Goal: Transaction & Acquisition: Book appointment/travel/reservation

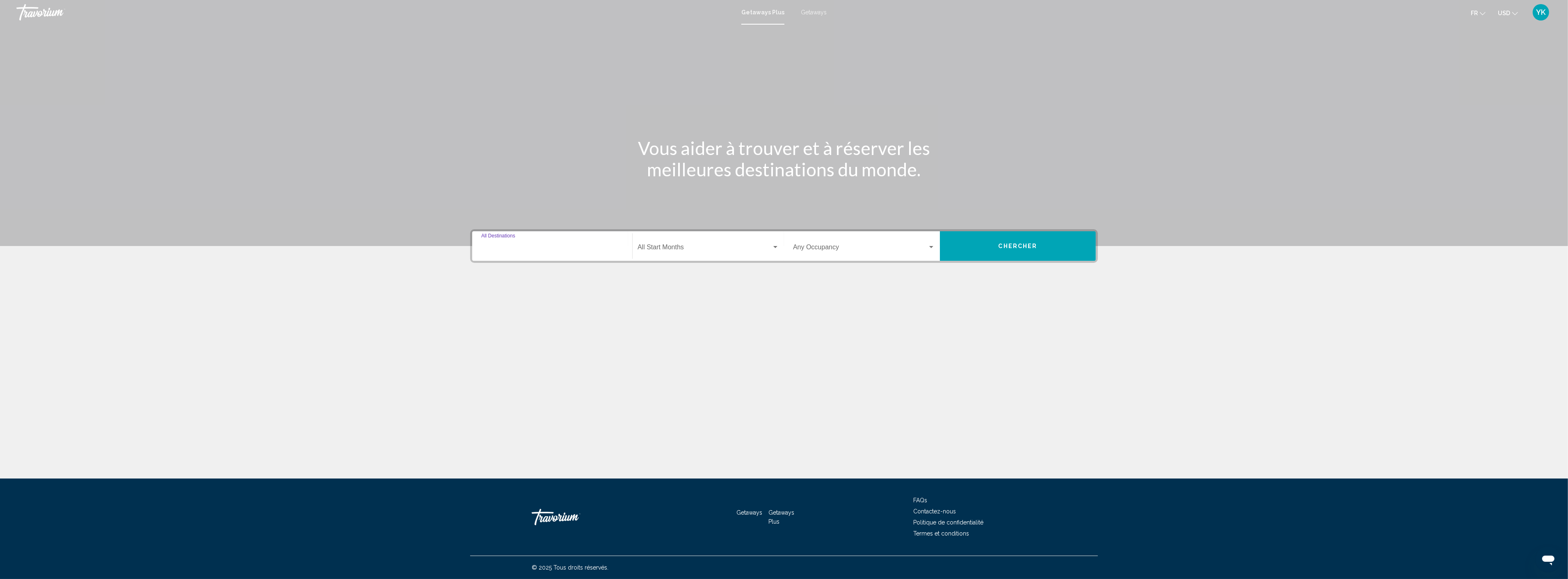
click at [541, 248] on input "Destination All Destinations" at bounding box center [552, 249] width 142 height 7
click at [813, 7] on div "Getaways Plus Getaways fr English Español Français Italiano Português русский U…" at bounding box center [784, 12] width 1568 height 17
click at [813, 12] on span "Getaways" at bounding box center [814, 12] width 26 height 7
click at [541, 253] on div "Destination All Destinations" at bounding box center [552, 246] width 142 height 26
click at [530, 248] on input "Destination All Destinations" at bounding box center [552, 249] width 142 height 7
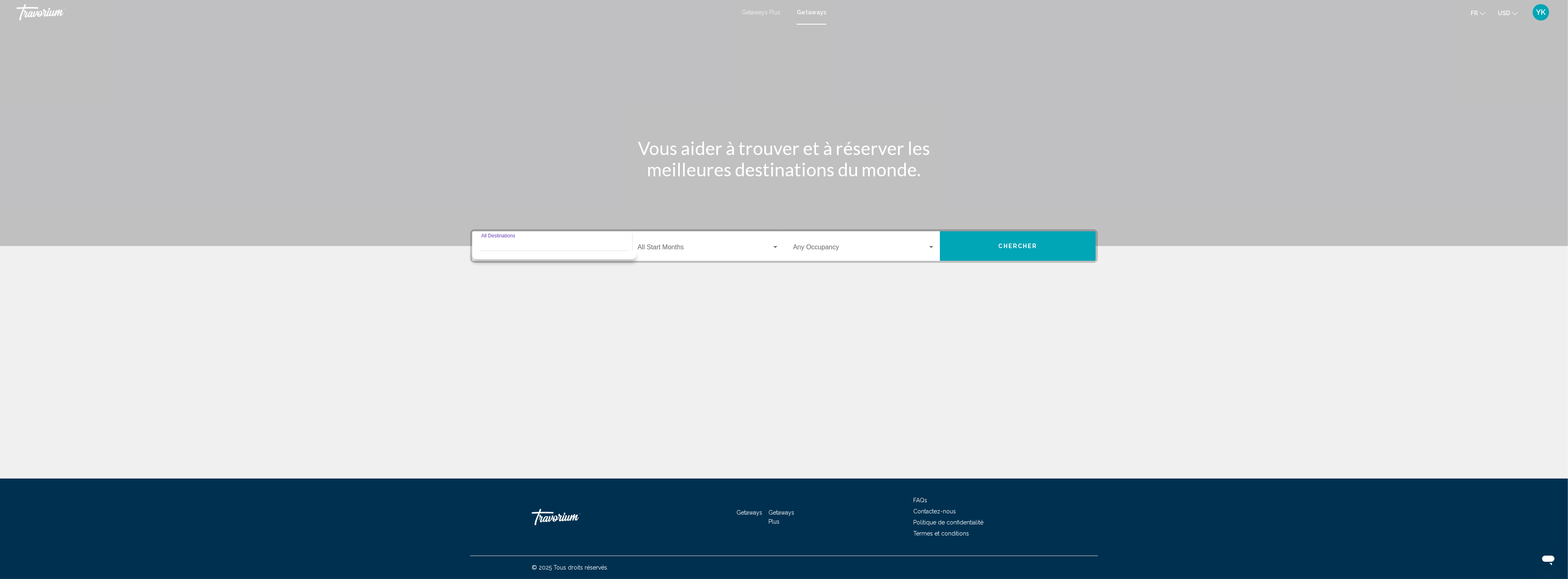
click at [508, 249] on input "Destination All Destinations" at bounding box center [552, 249] width 142 height 7
click at [504, 242] on div "Destination All Destinations" at bounding box center [552, 246] width 142 height 26
click at [502, 245] on input "Destination All Destinations" at bounding box center [552, 249] width 142 height 7
click at [511, 302] on span "Mexico (75,817 units available)" at bounding box center [541, 304] width 80 height 7
type input "**********"
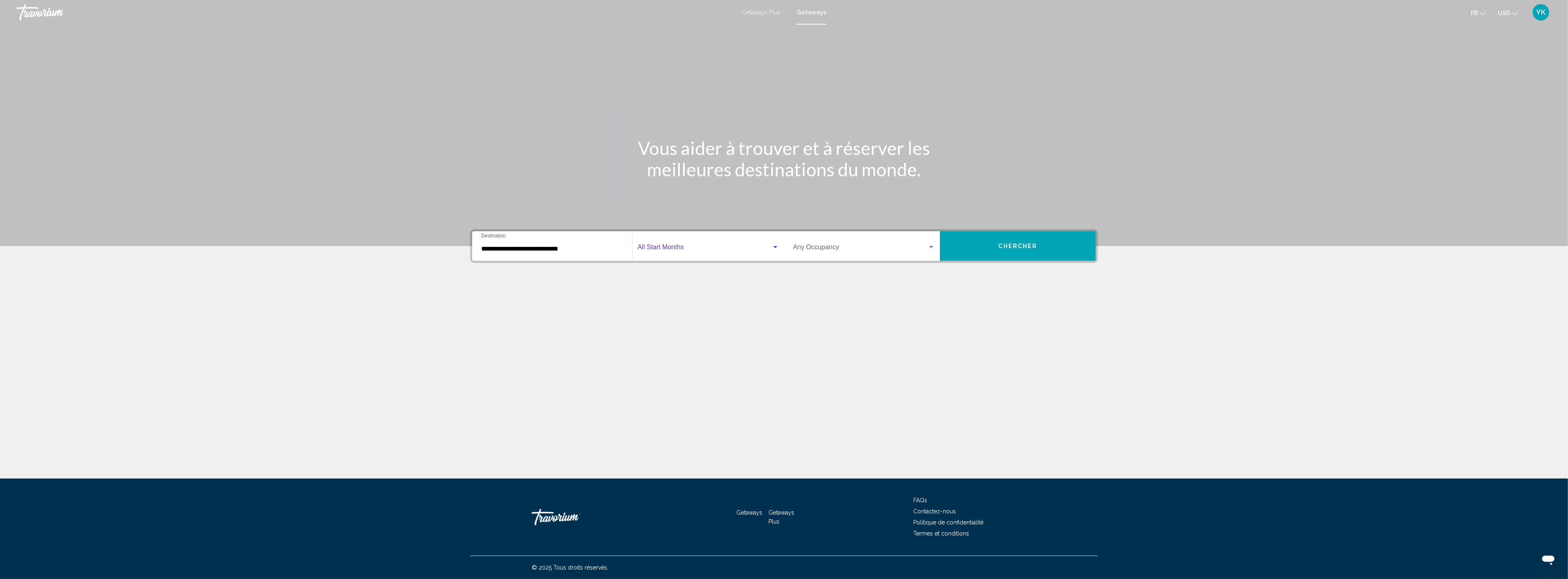
click at [682, 250] on span "Search widget" at bounding box center [704, 249] width 134 height 7
click at [660, 291] on span "septembre 2025" at bounding box center [708, 288] width 142 height 19
click at [1027, 243] on span "Chercher" at bounding box center [1018, 246] width 39 height 7
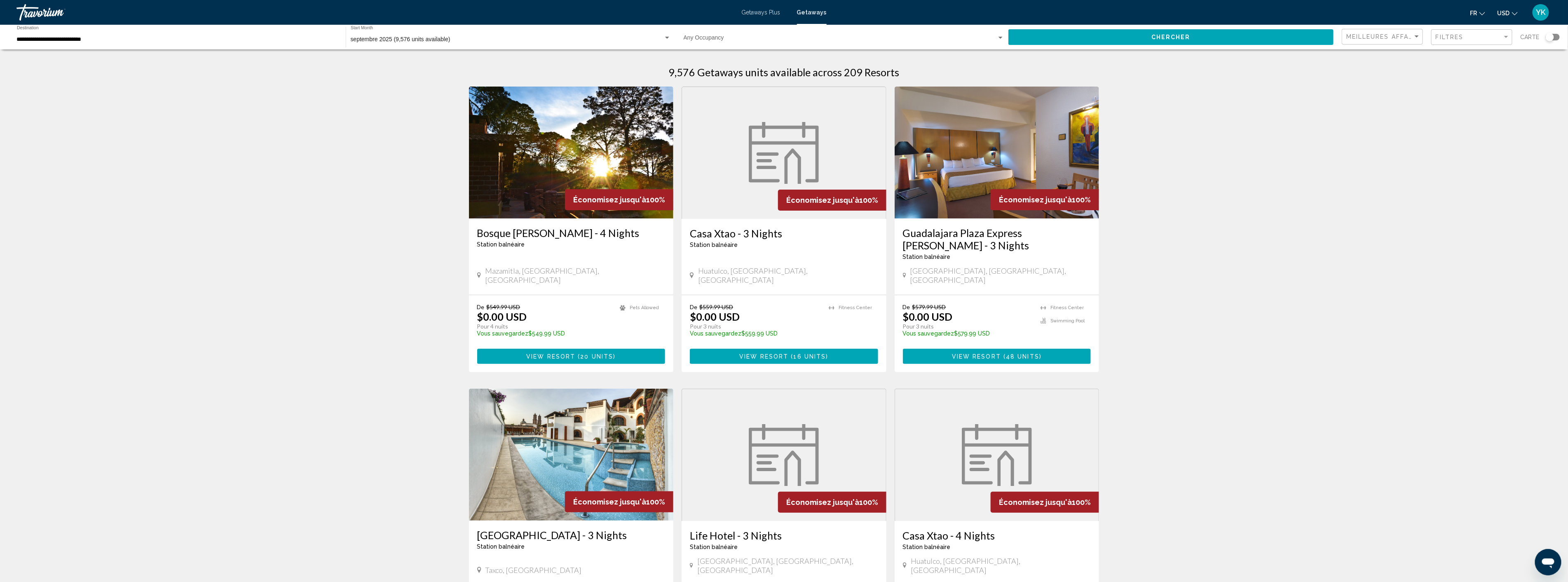
click at [1482, 40] on div "Filtres" at bounding box center [1472, 37] width 74 height 15
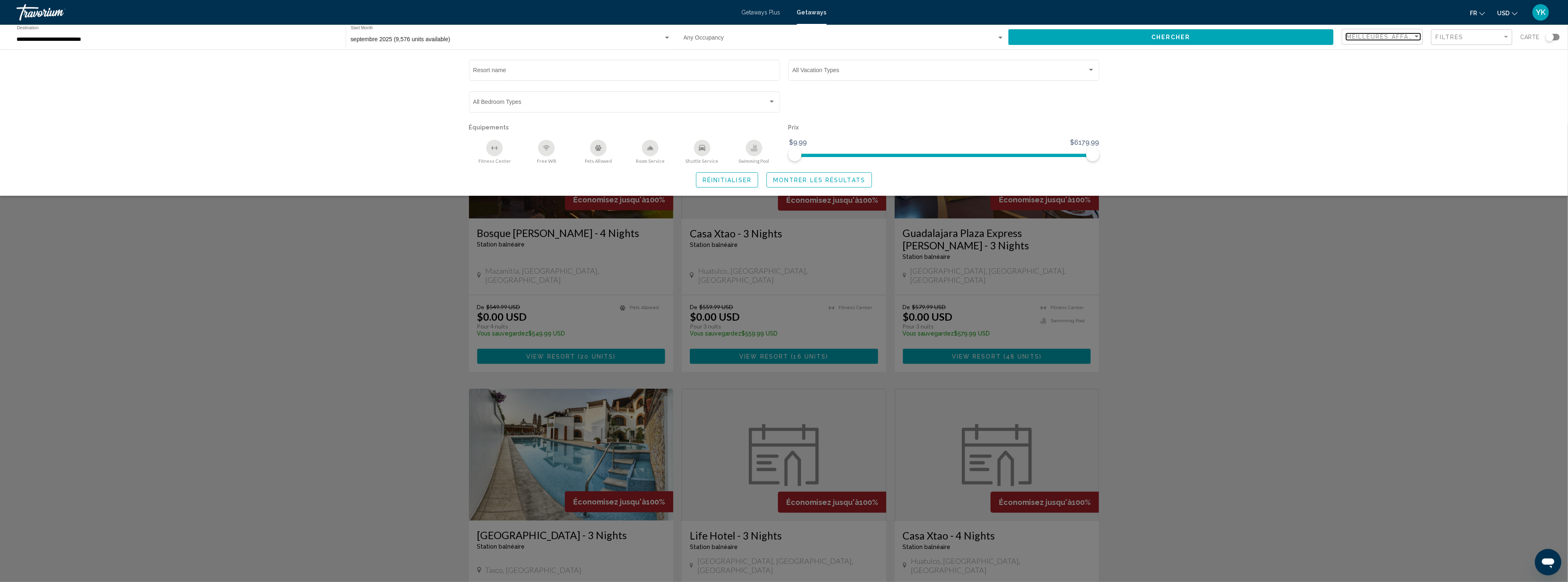
click at [1386, 39] on span "Meilleures affaires" at bounding box center [1385, 37] width 78 height 7
click at [1372, 51] on span "Prix ​​le plus bas" at bounding box center [1366, 54] width 39 height 7
click at [1179, 127] on div "Resort name Vacation Types All Vacation Types Bedroom Types All Bedroom Types É…" at bounding box center [784, 122] width 1568 height 146
click at [412, 227] on div "Search widget" at bounding box center [784, 352] width 1568 height 458
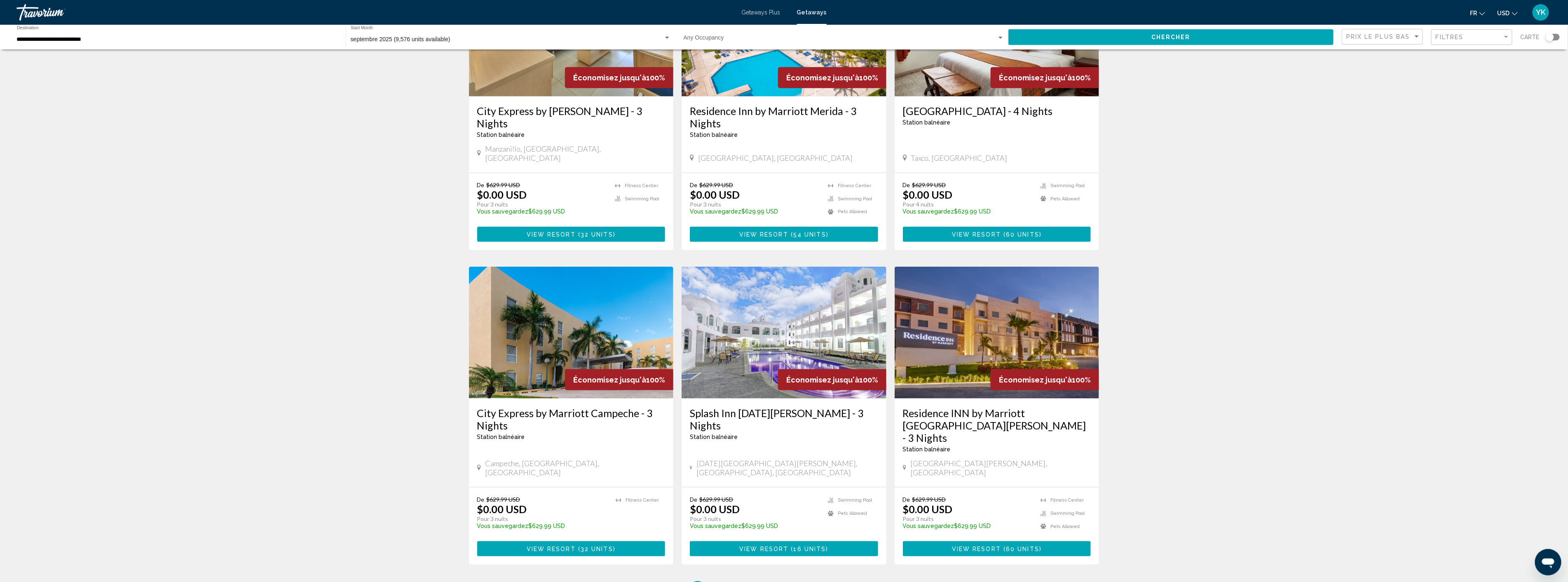
scroll to position [778, 0]
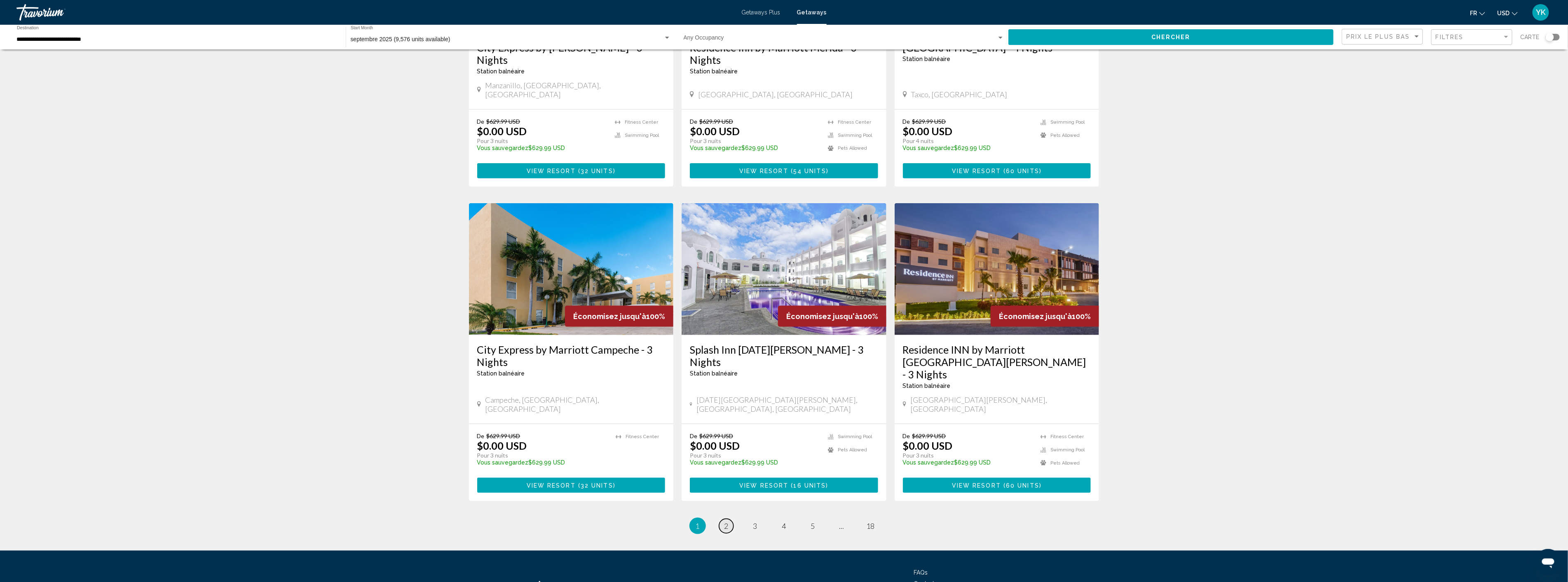
click at [726, 521] on span "2" at bounding box center [726, 526] width 4 height 9
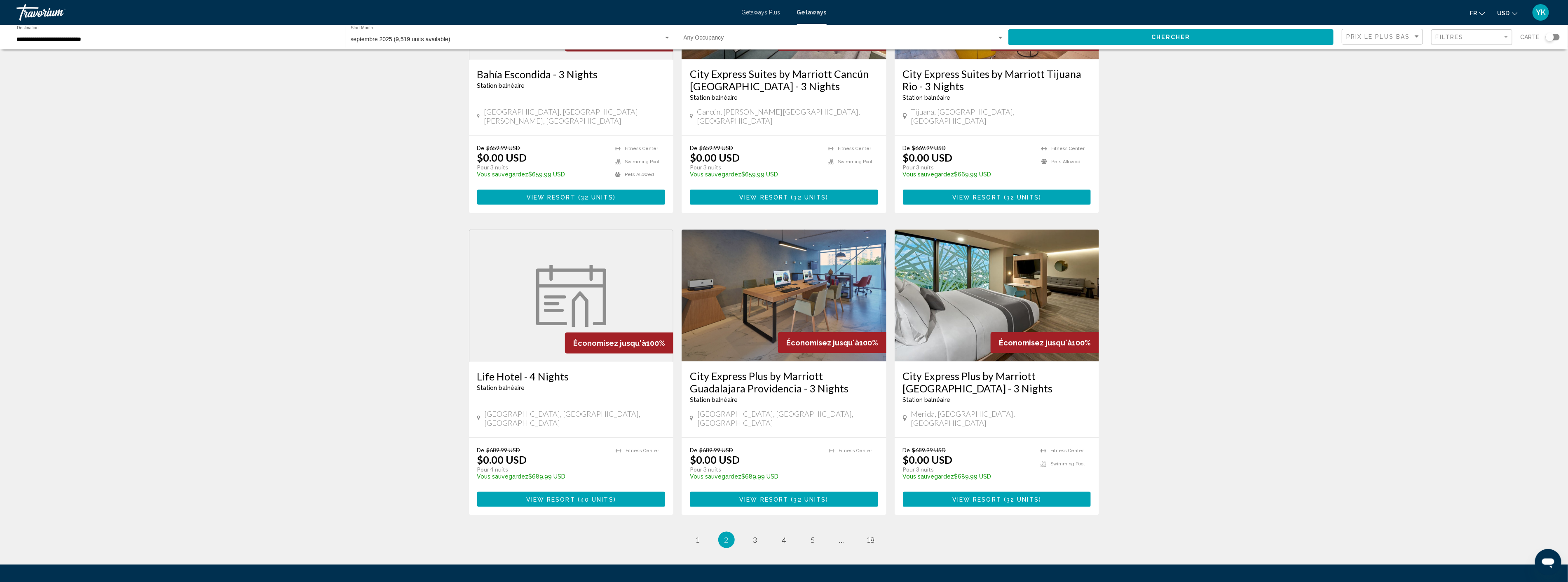
scroll to position [778, 0]
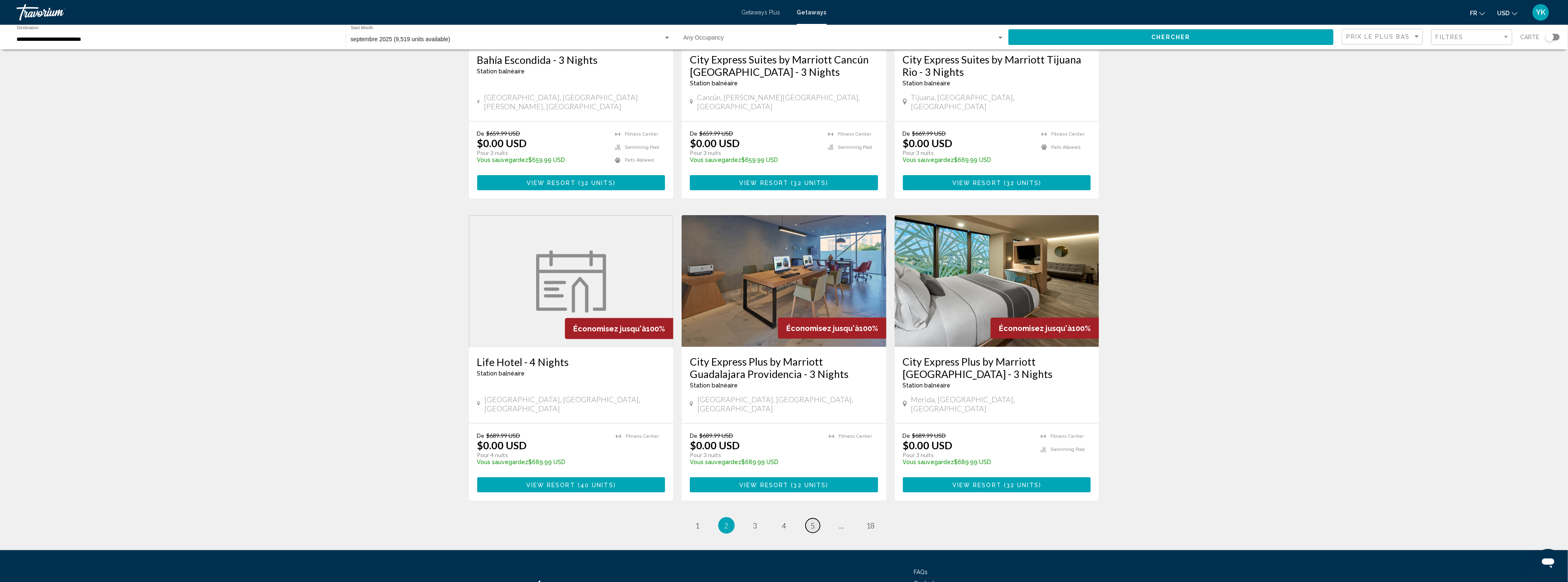
click at [812, 521] on span "5" at bounding box center [812, 525] width 4 height 9
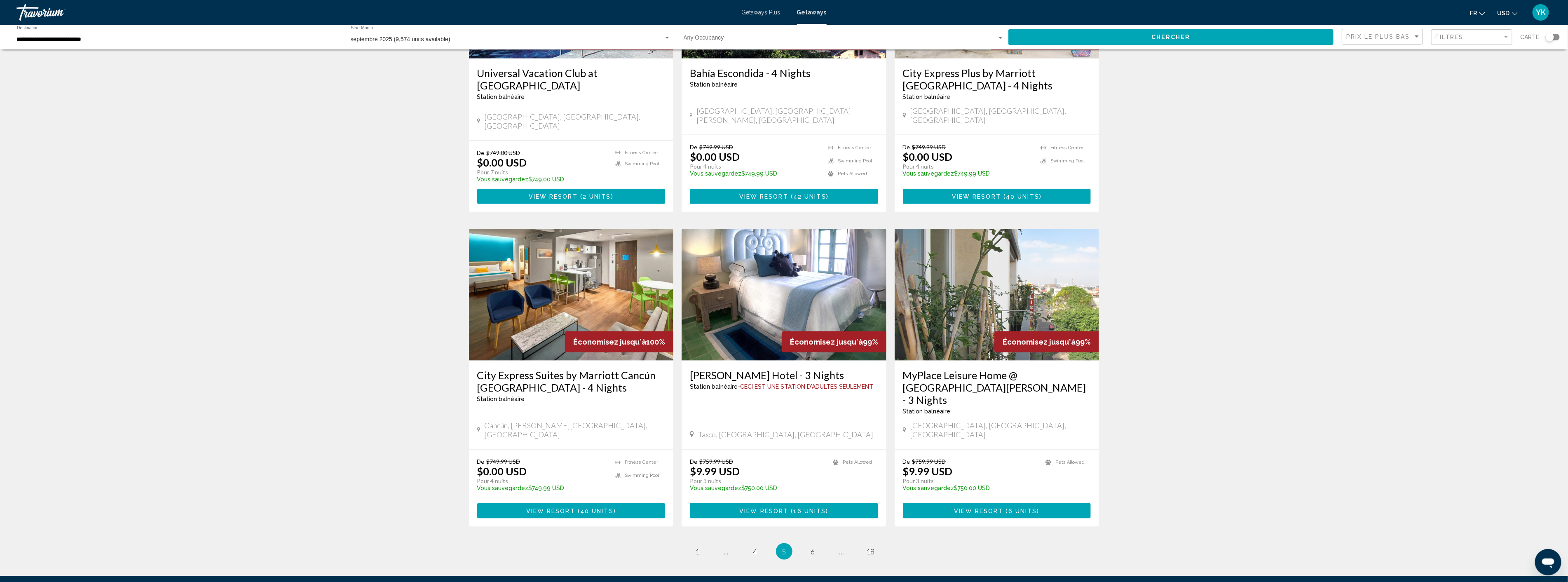
scroll to position [778, 0]
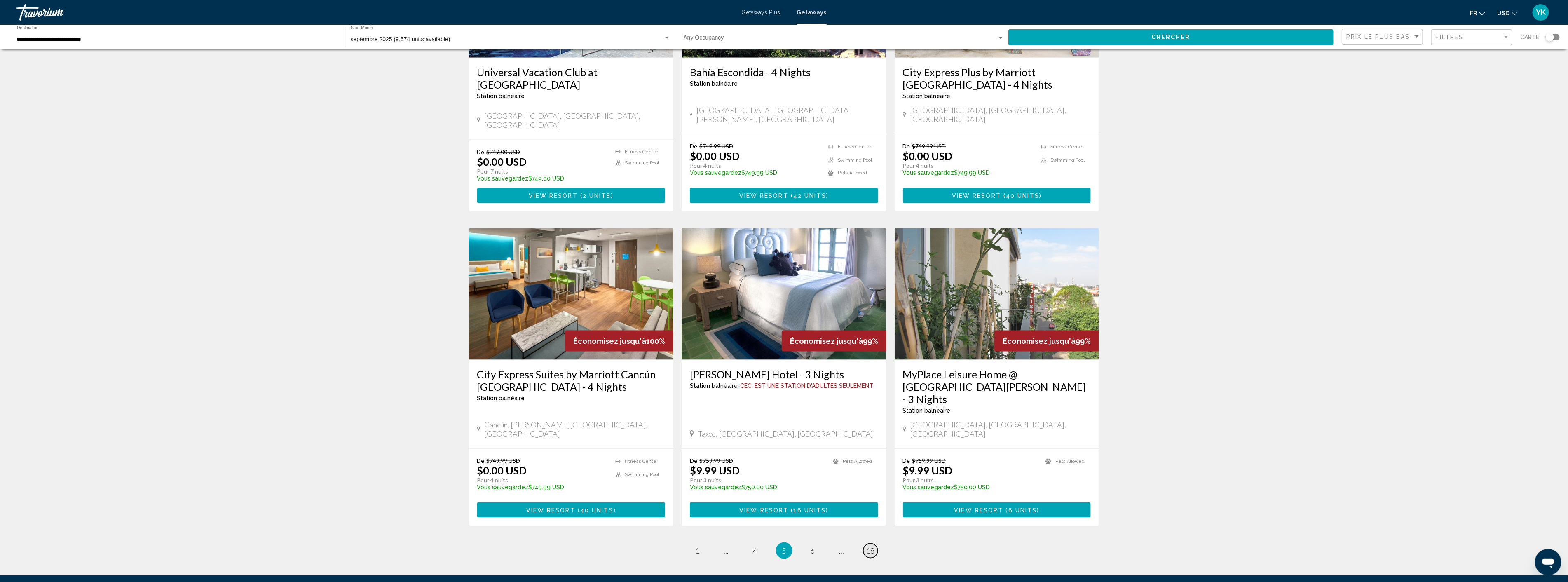
click at [872, 546] on span "18" at bounding box center [870, 550] width 8 height 9
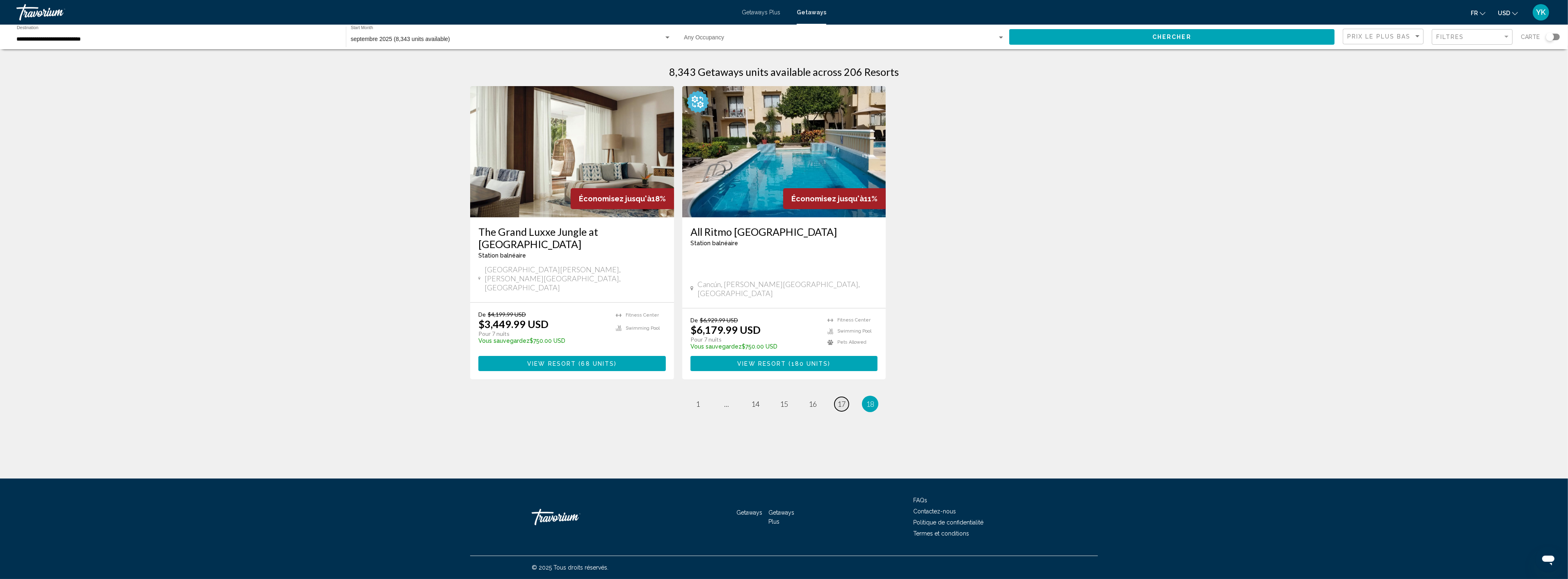
click at [839, 399] on span "17" at bounding box center [841, 403] width 8 height 9
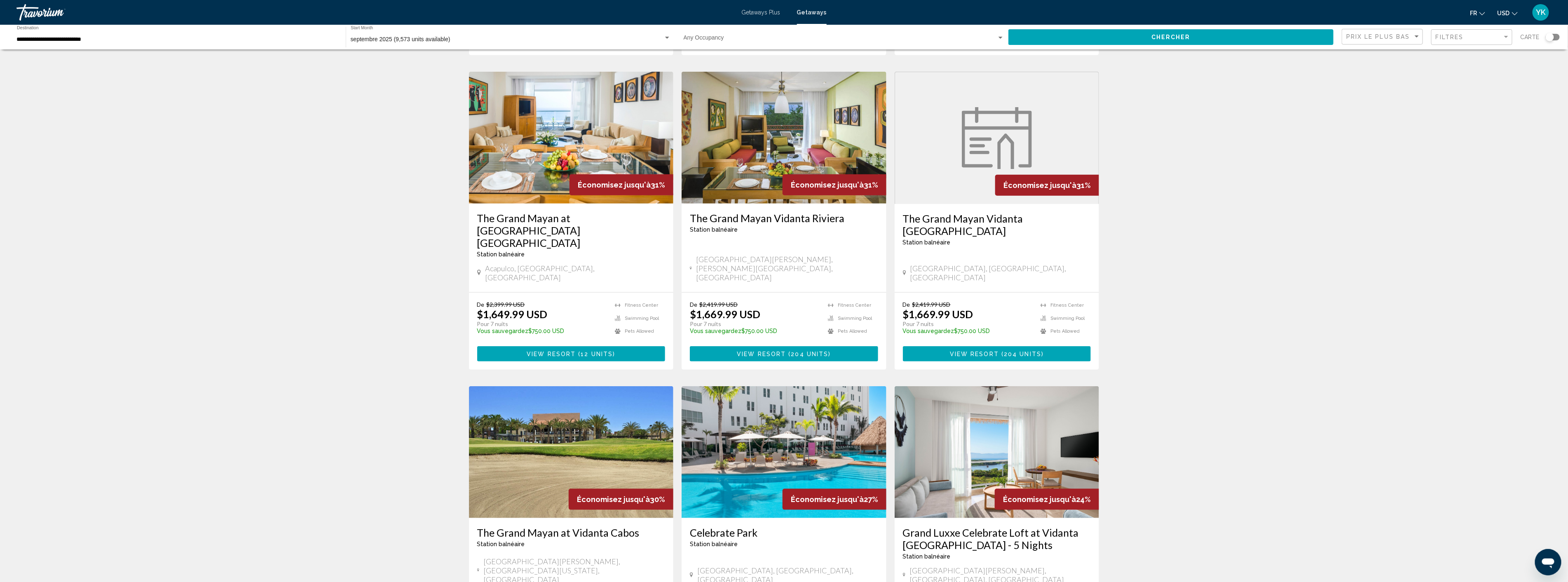
scroll to position [732, 0]
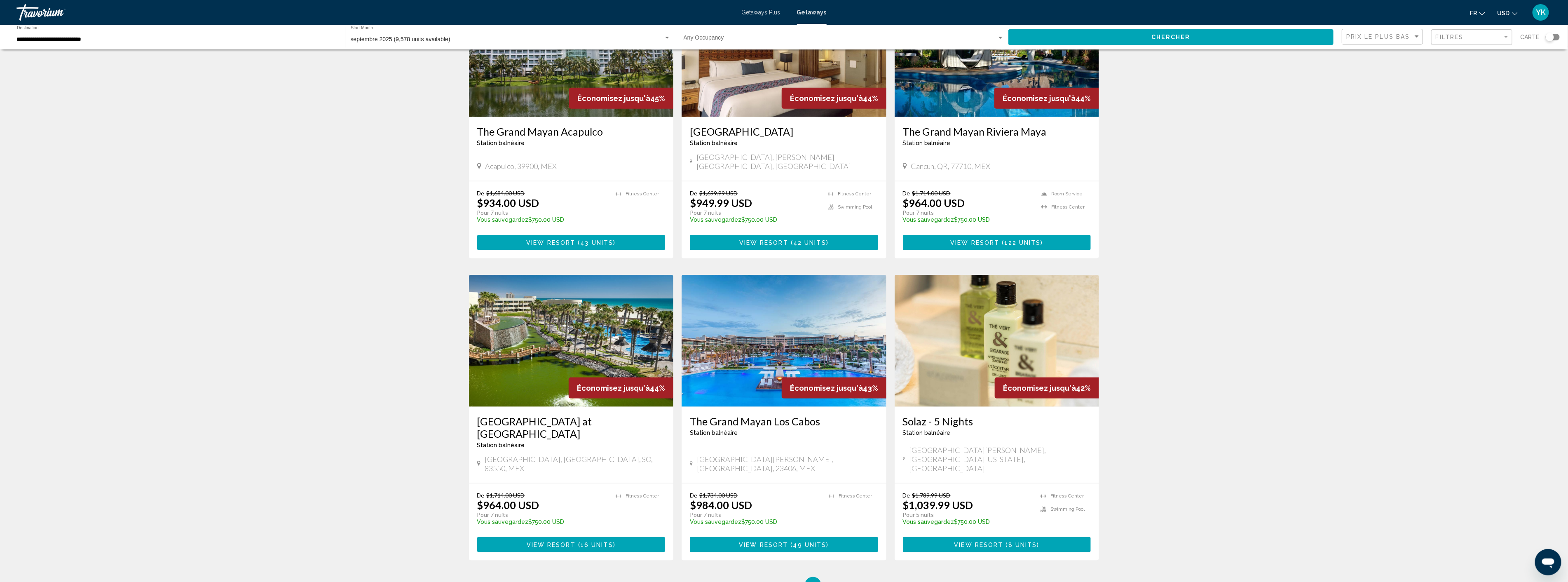
scroll to position [732, 0]
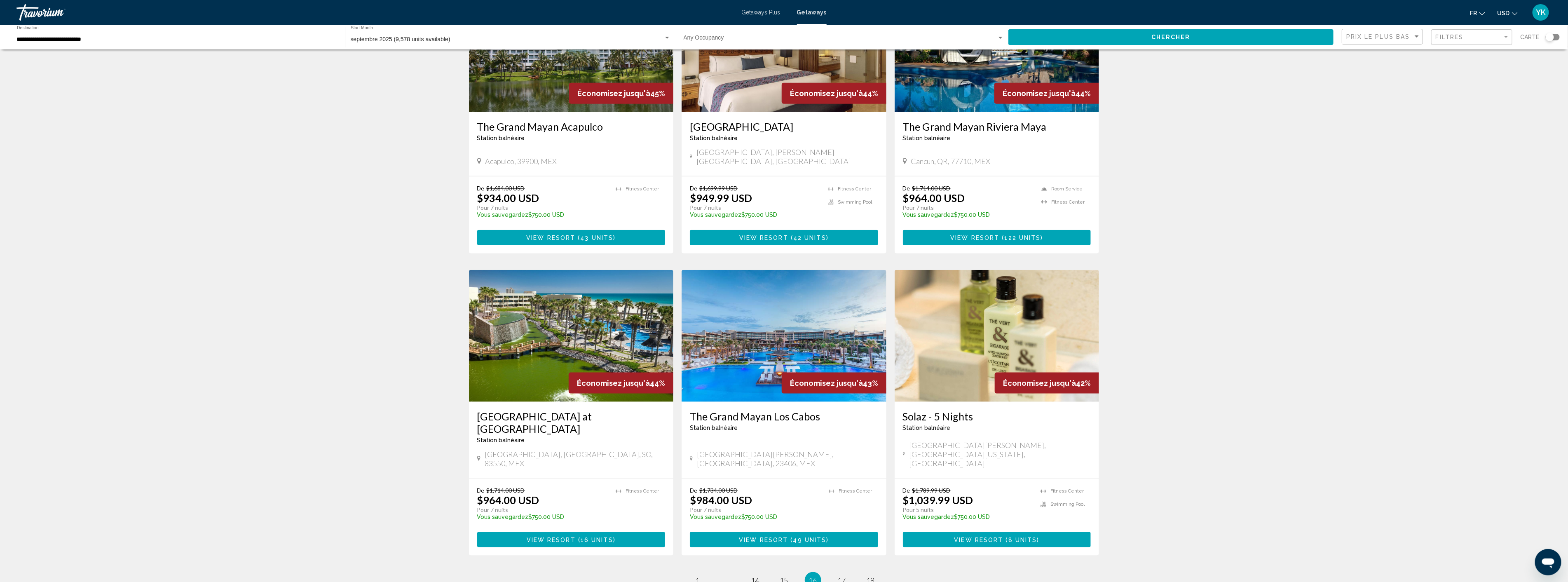
click at [776, 318] on img "Main content" at bounding box center [784, 336] width 205 height 132
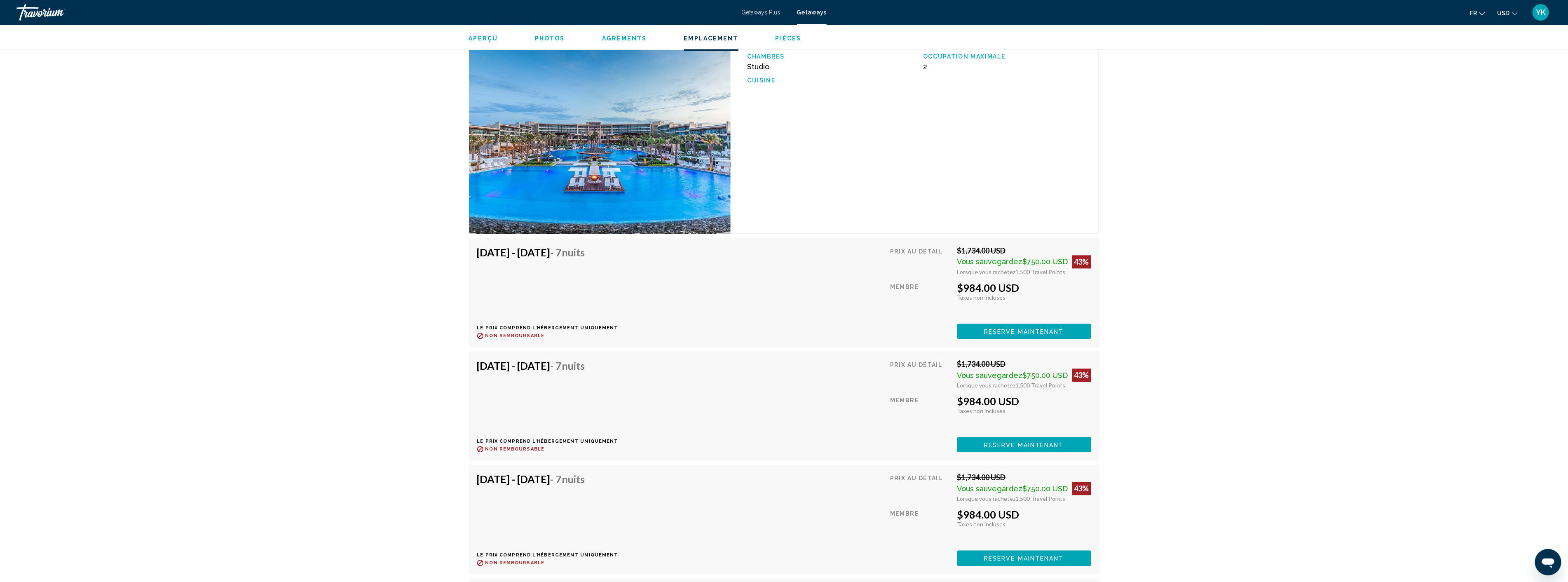
scroll to position [1511, 0]
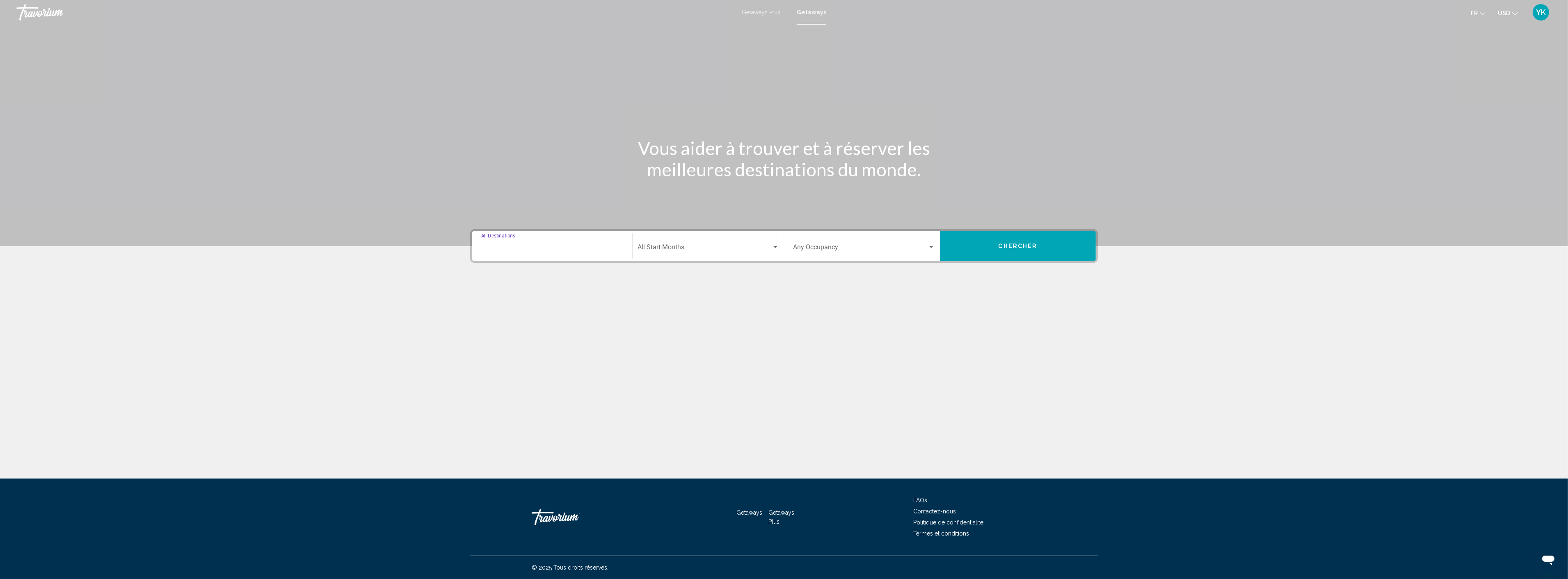
click at [543, 251] on input "Destination All Destinations" at bounding box center [552, 249] width 142 height 7
click at [524, 301] on span "Mexico (75,817 units available)" at bounding box center [541, 304] width 80 height 7
type input "**********"
click at [657, 245] on span "Search widget" at bounding box center [704, 249] width 134 height 7
click at [690, 283] on span "septembre 2025" at bounding box center [708, 288] width 142 height 19
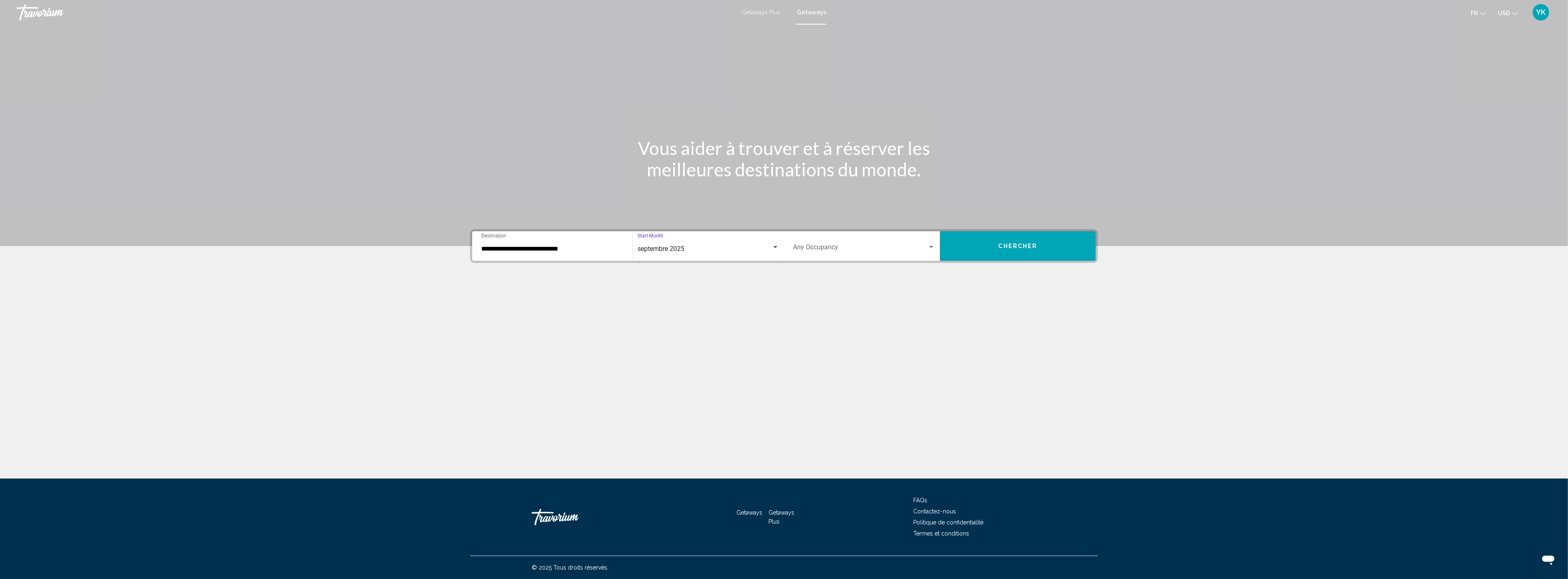
click at [824, 248] on span "Search widget" at bounding box center [860, 249] width 135 height 7
click at [824, 248] on span "Any Occupancy" at bounding box center [816, 248] width 45 height 8
click at [990, 242] on button "Chercher" at bounding box center [1018, 246] width 156 height 30
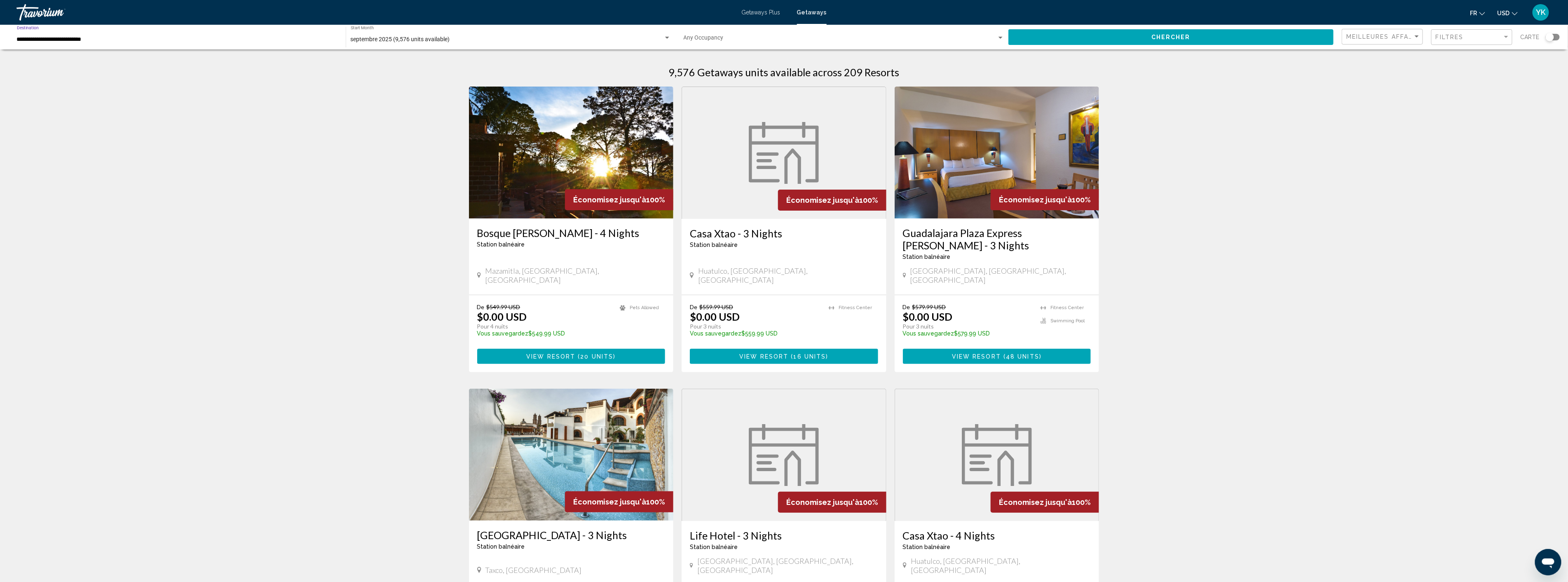
click at [95, 39] on input "**********" at bounding box center [177, 39] width 320 height 7
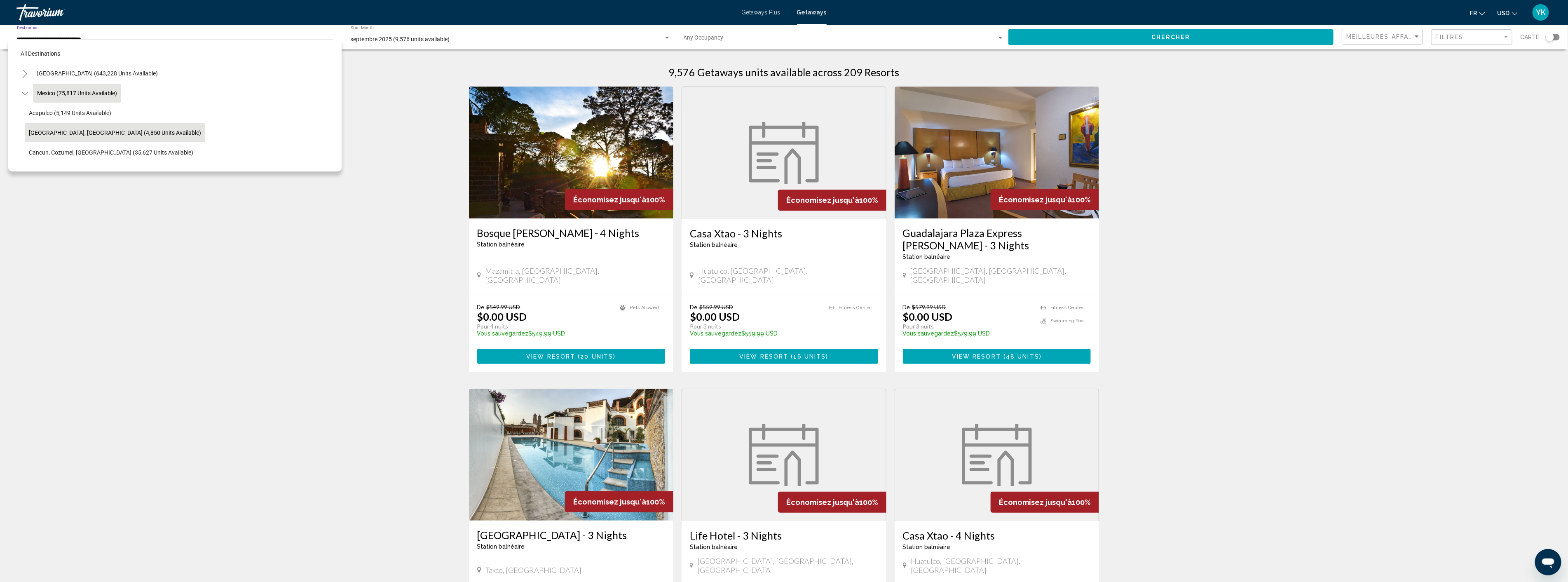
scroll to position [46, 0]
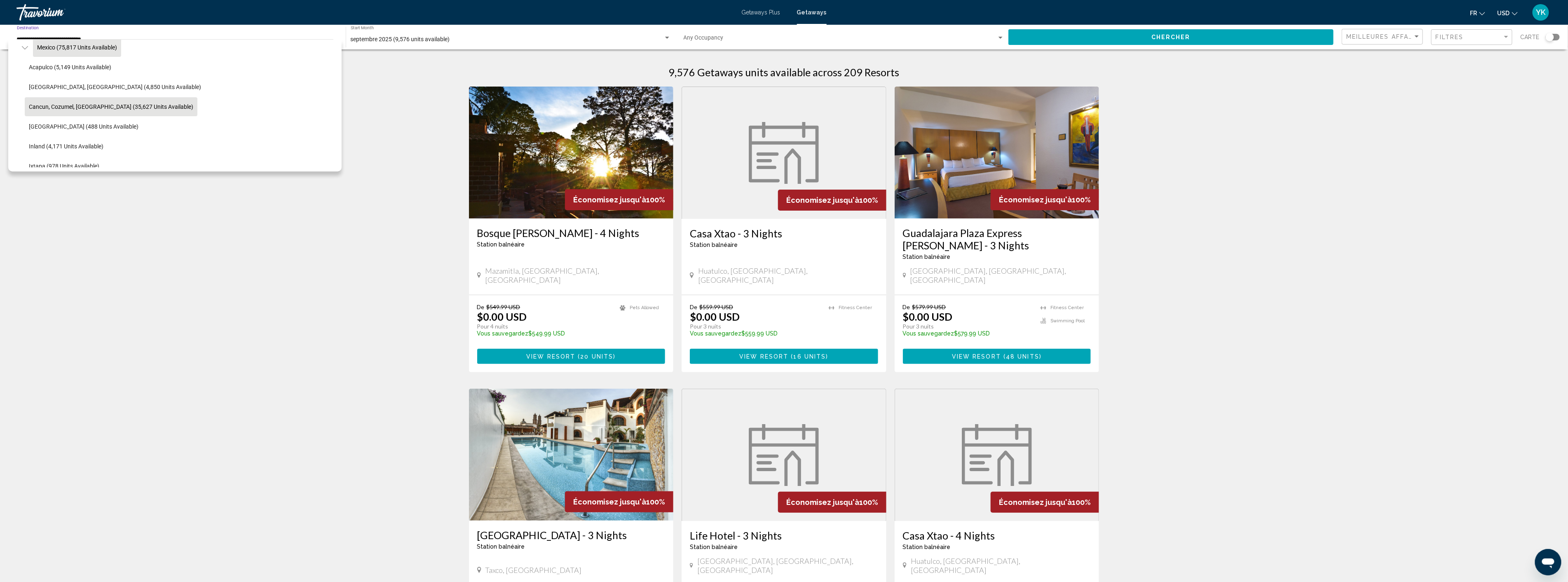
click at [101, 104] on span "Cancun, Cozumel, [GEOGRAPHIC_DATA] (35,627 units available)" at bounding box center [111, 106] width 164 height 7
type input "**********"
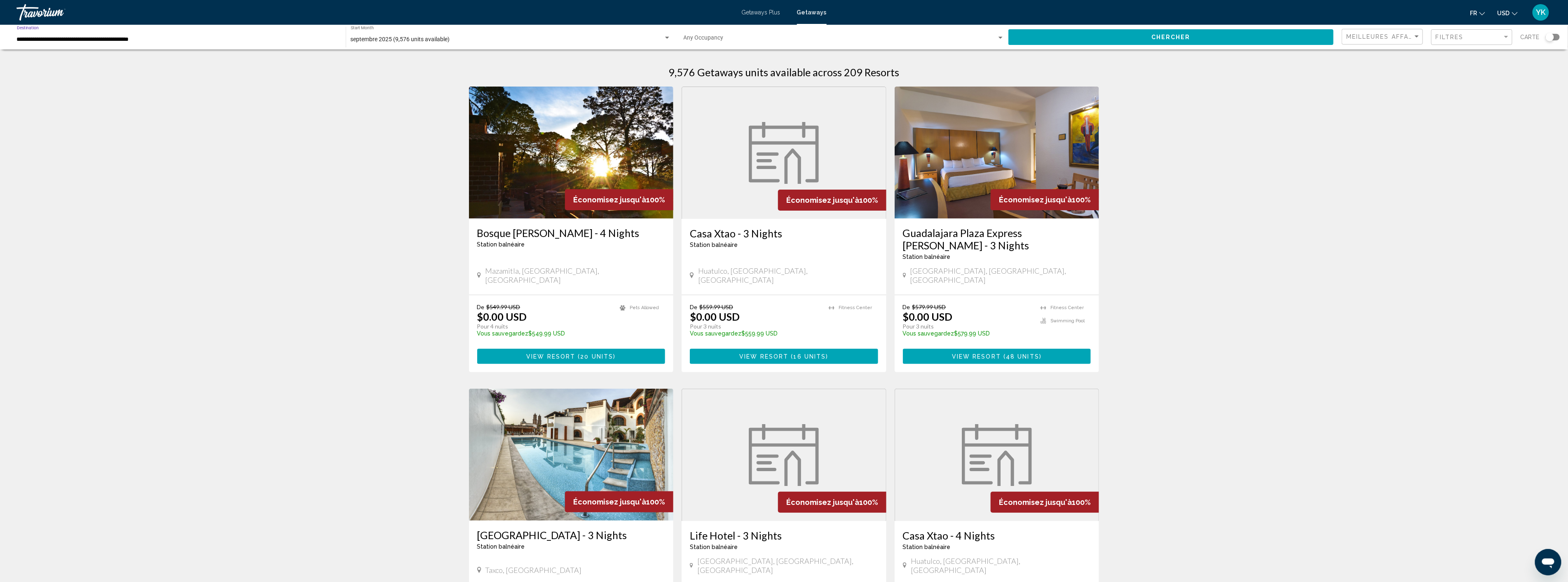
click at [1172, 36] on span "Chercher" at bounding box center [1171, 37] width 39 height 7
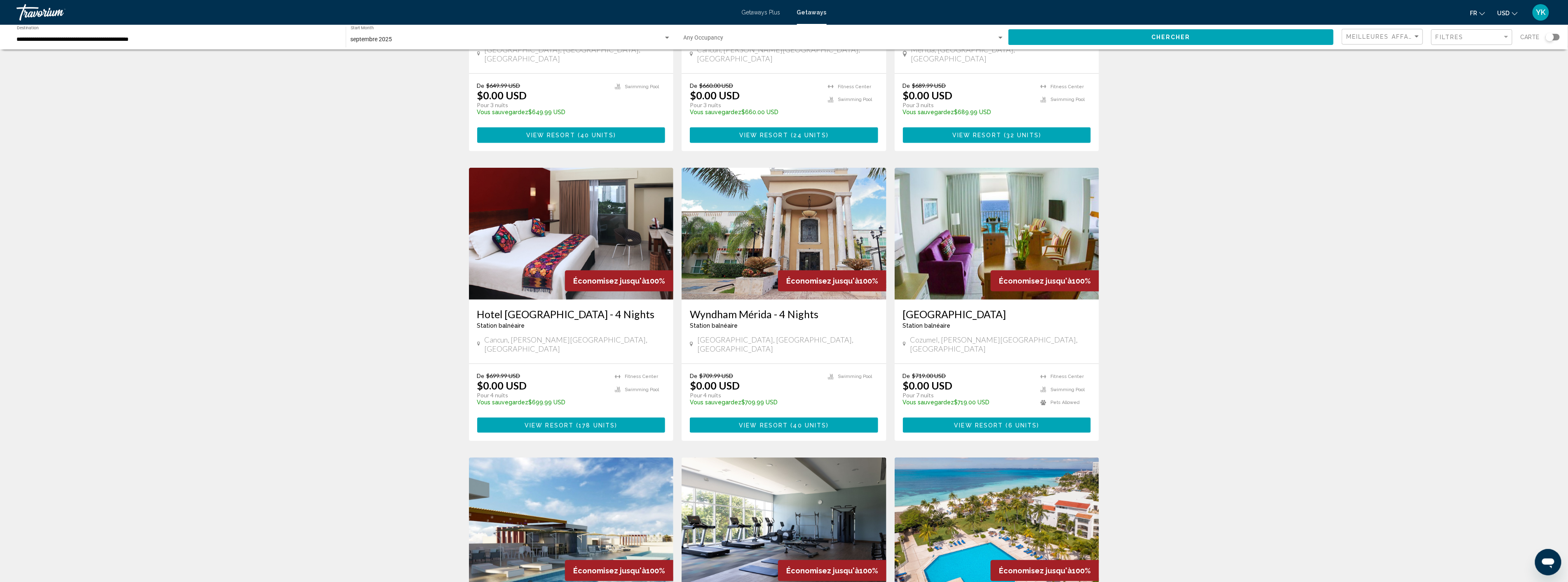
scroll to position [778, 0]
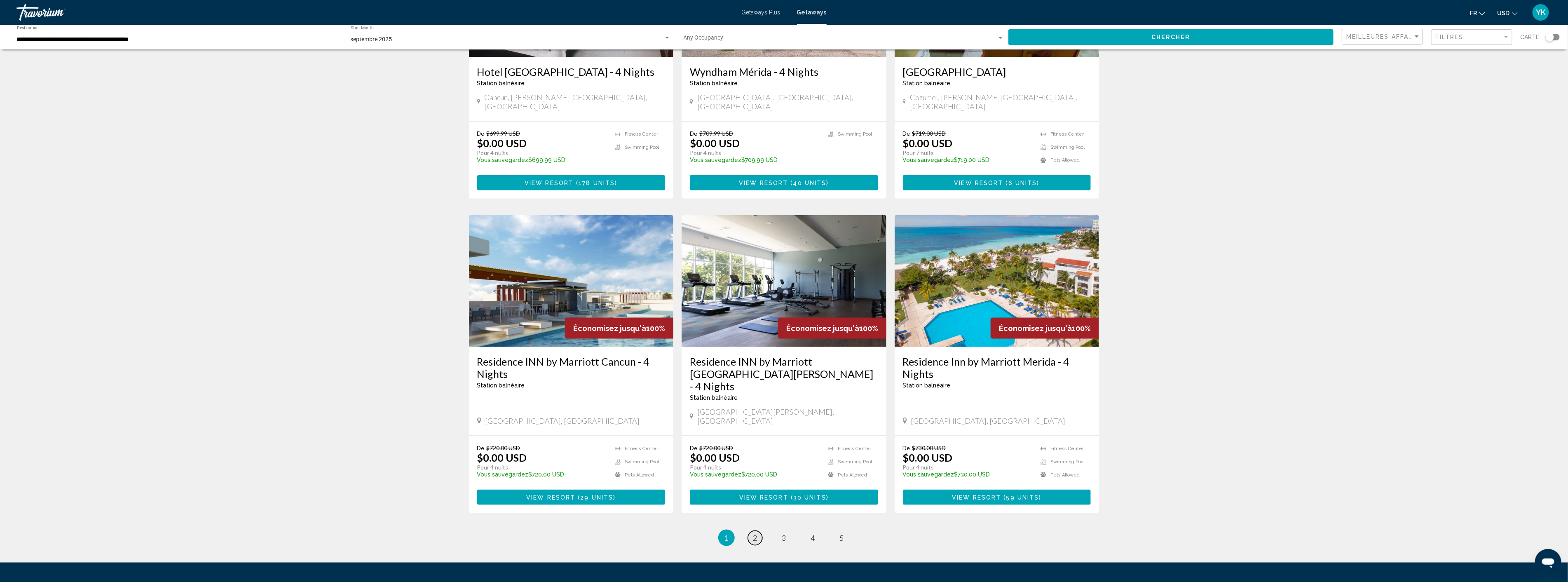
click at [756, 533] on span "2" at bounding box center [755, 537] width 4 height 9
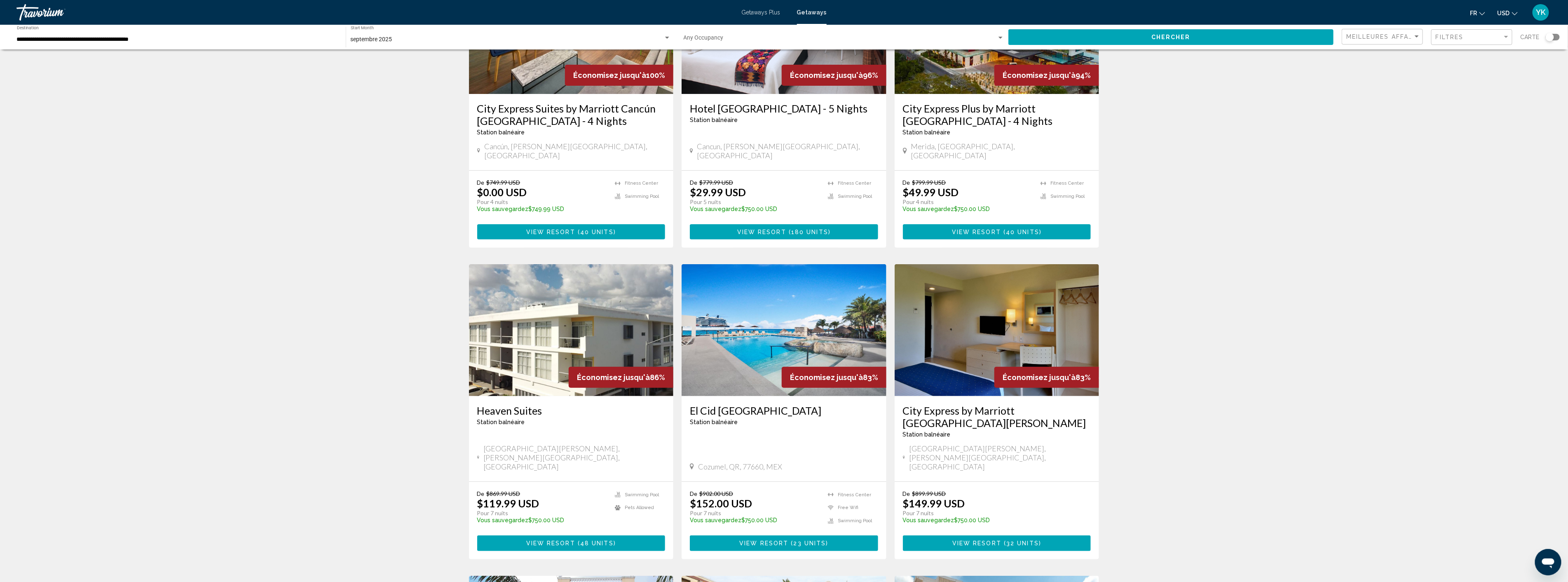
scroll to position [183, 0]
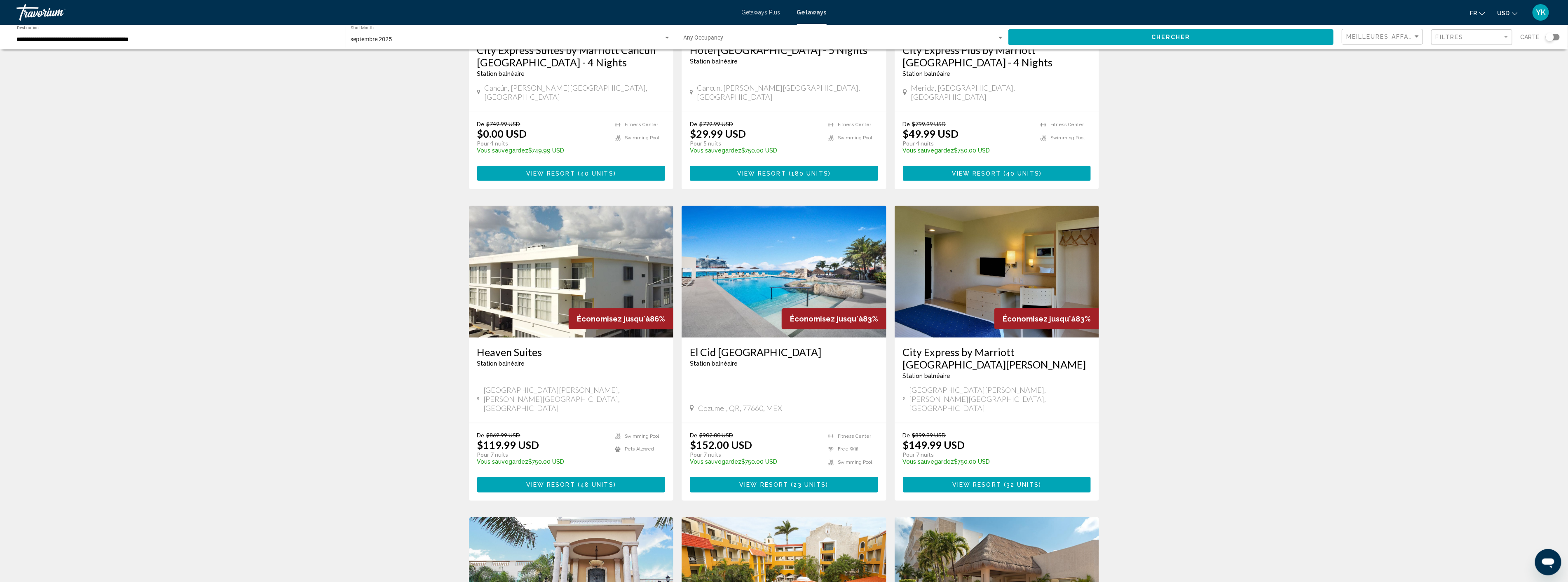
click at [769, 304] on img "Main content" at bounding box center [784, 271] width 205 height 132
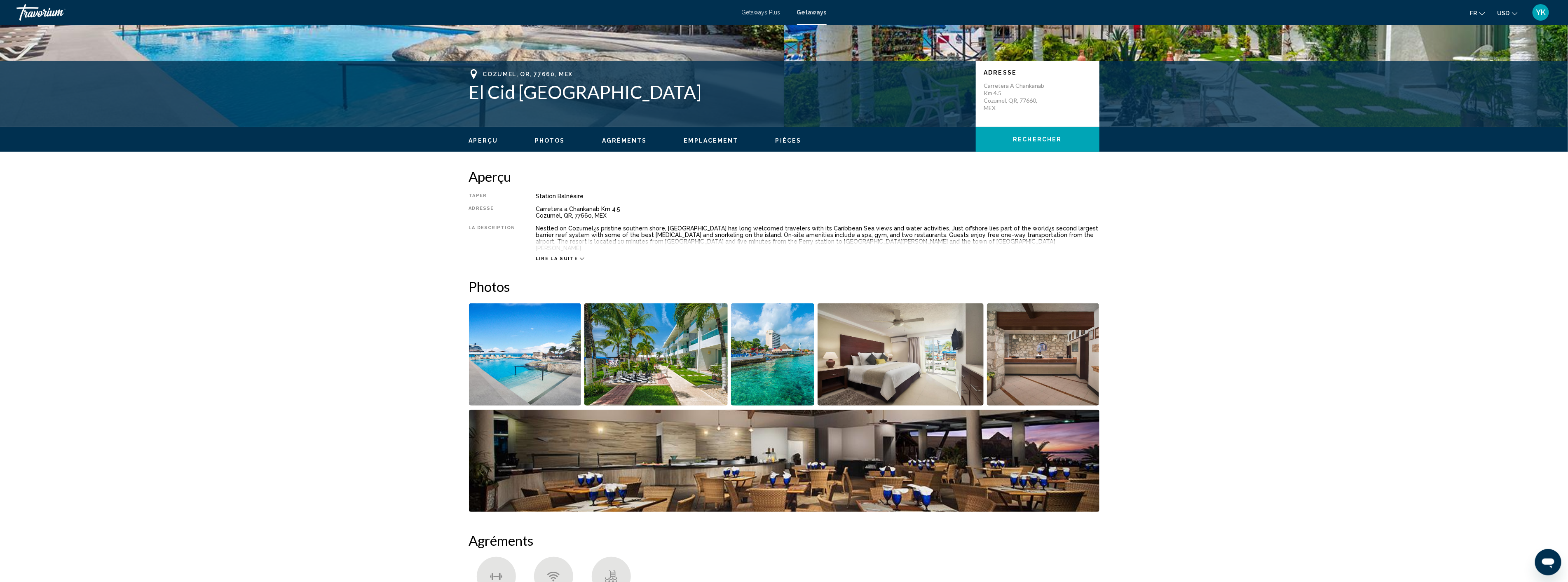
scroll to position [183, 0]
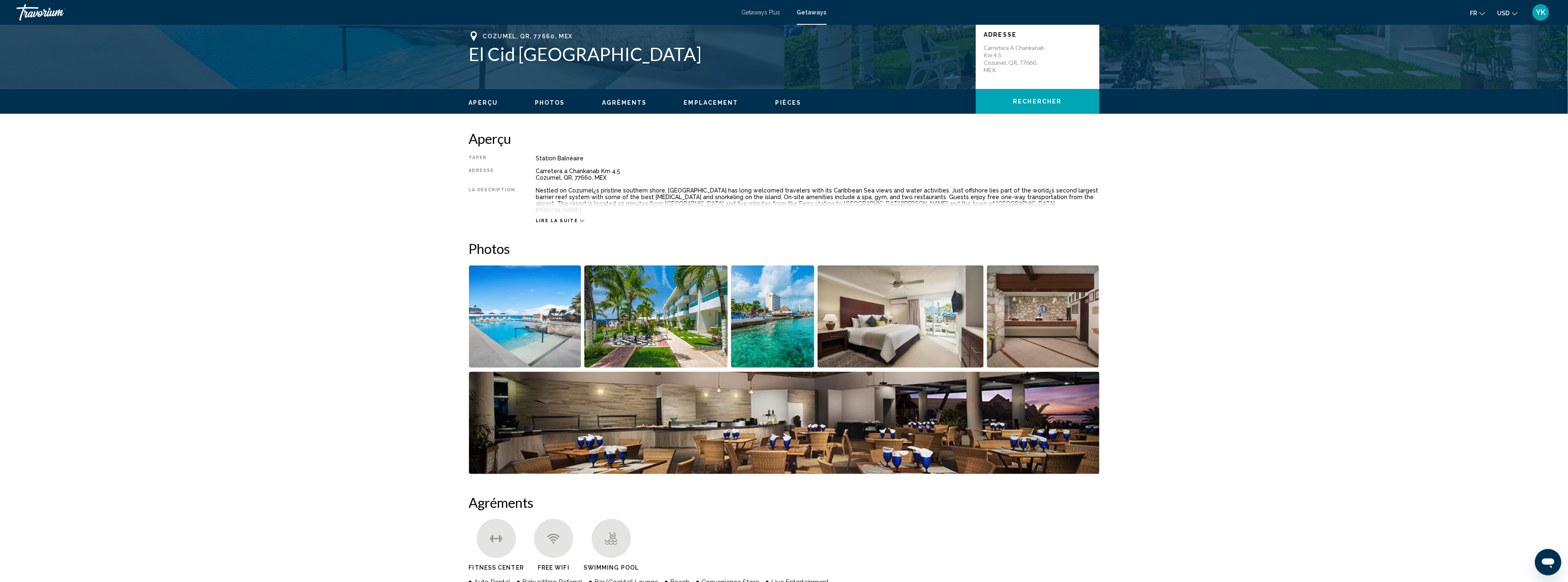
click at [866, 320] on img "Open full-screen image slider" at bounding box center [900, 316] width 166 height 102
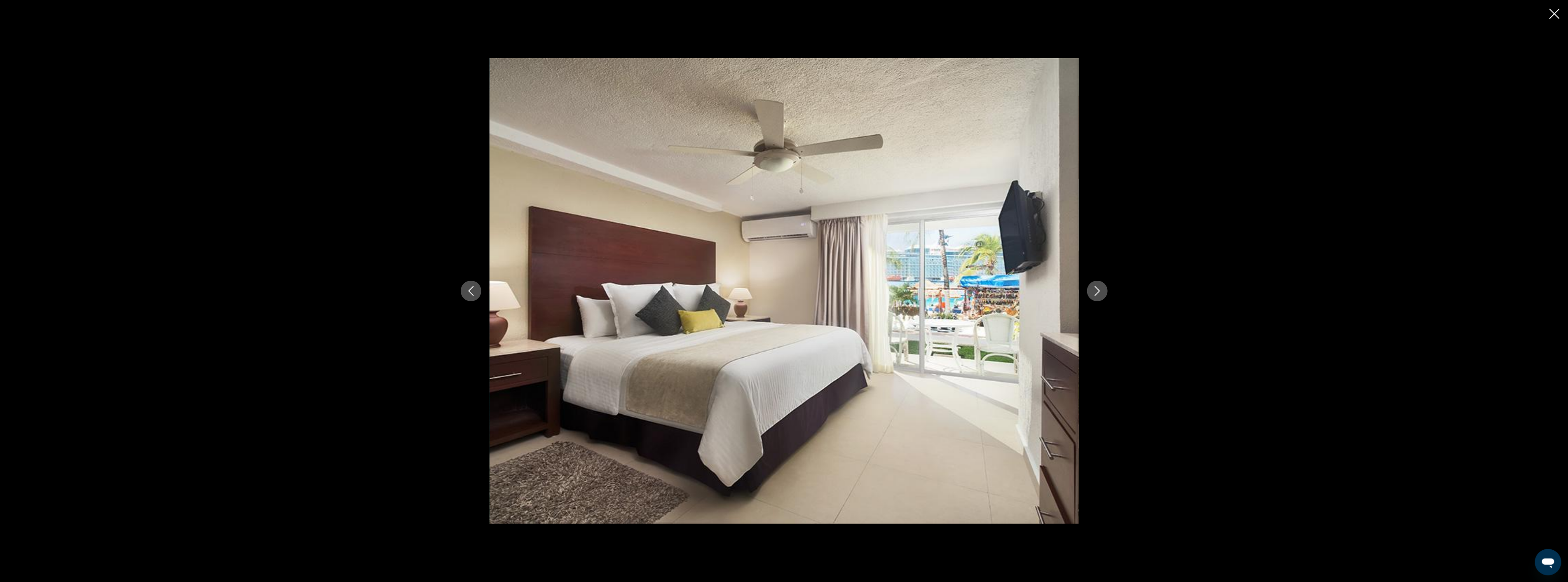
click at [1096, 293] on icon "Next image" at bounding box center [1097, 291] width 10 height 10
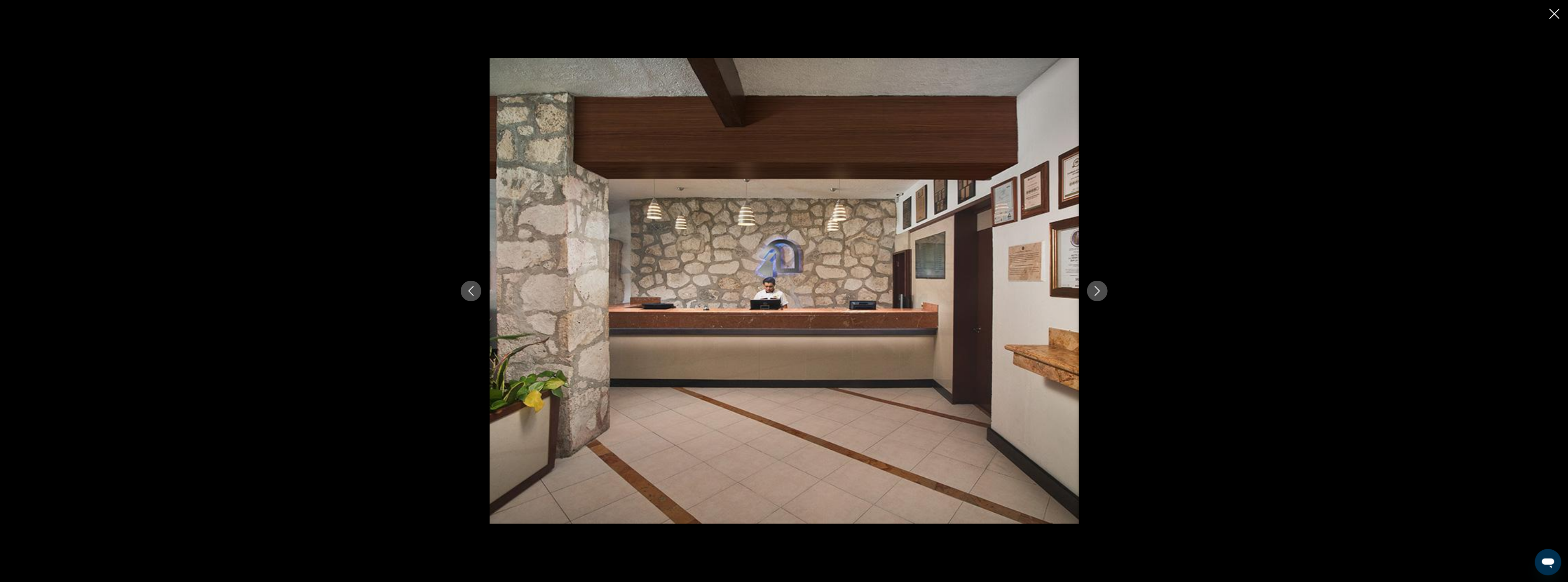
click at [1096, 293] on icon "Next image" at bounding box center [1097, 291] width 10 height 10
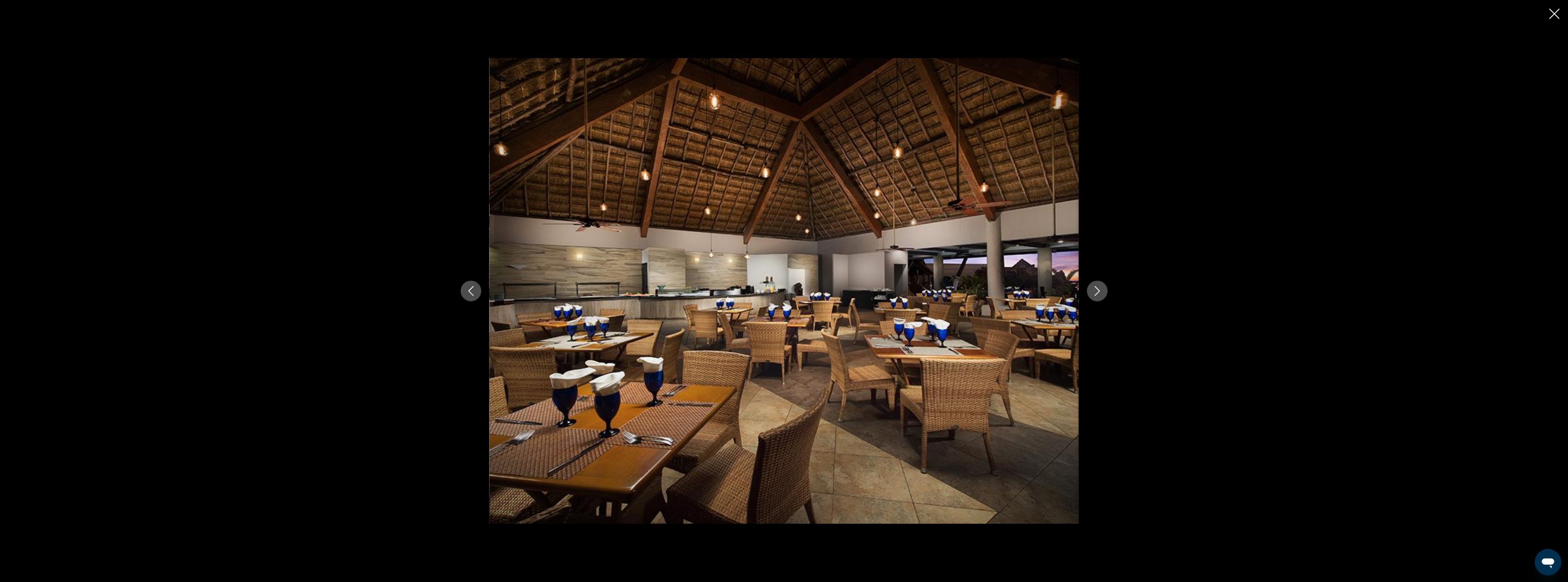
click at [1096, 293] on icon "Next image" at bounding box center [1097, 291] width 10 height 10
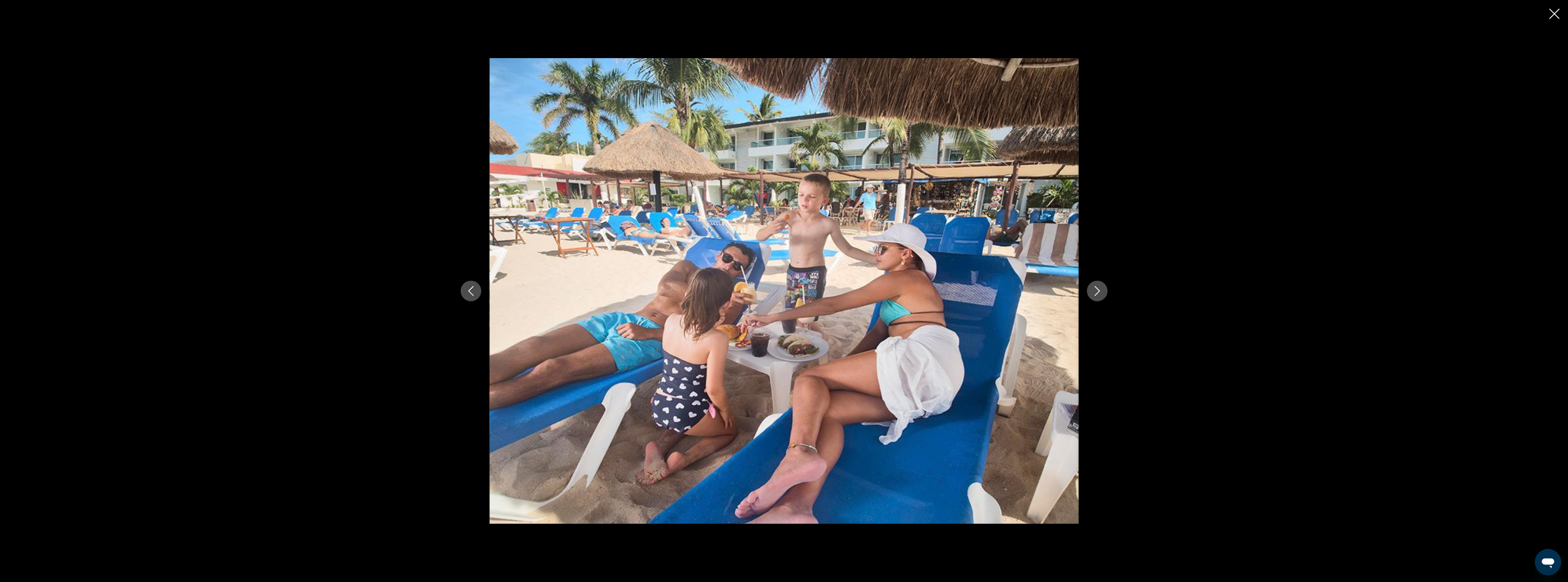
click at [1096, 293] on icon "Next image" at bounding box center [1097, 291] width 10 height 10
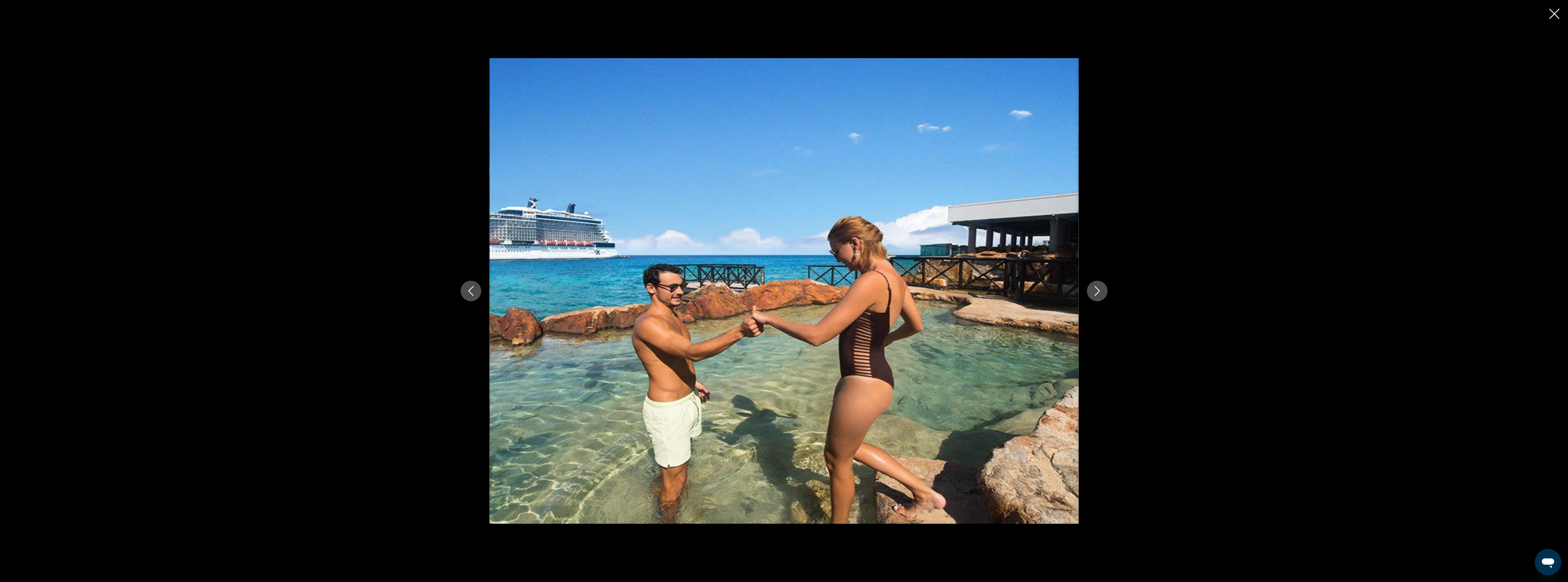
click at [1096, 293] on icon "Next image" at bounding box center [1097, 291] width 10 height 10
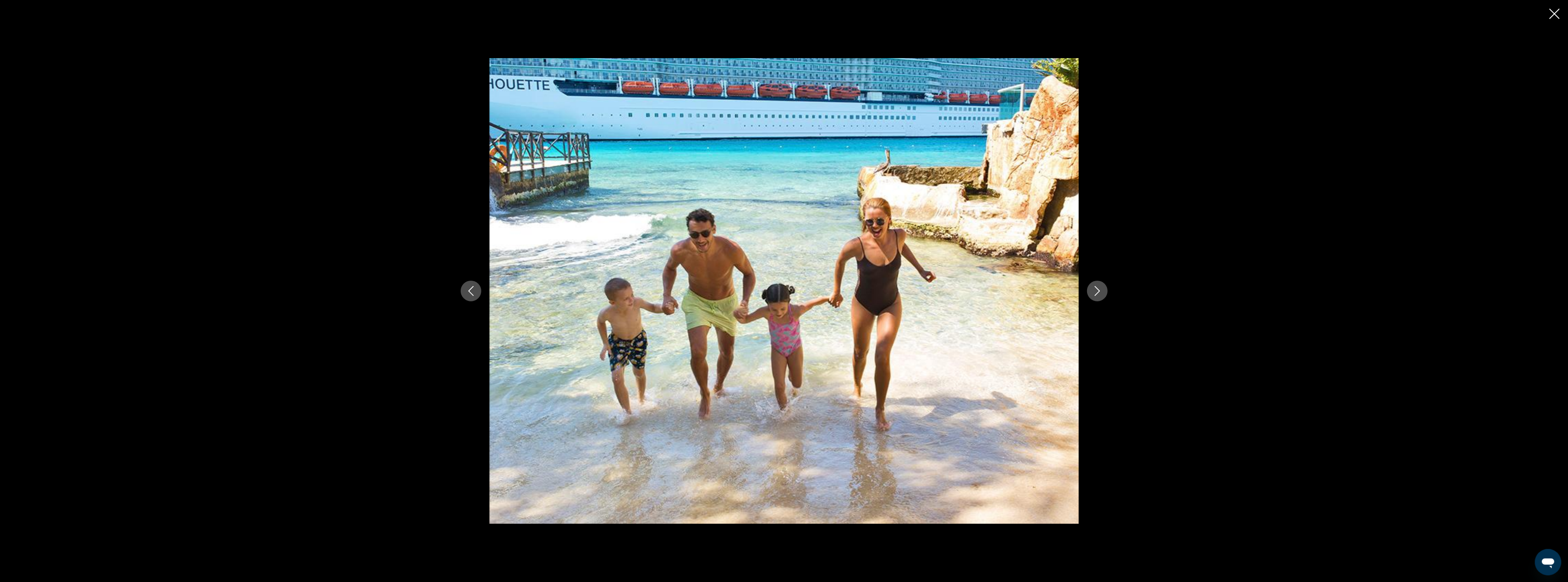
click at [1096, 293] on icon "Next image" at bounding box center [1097, 291] width 10 height 10
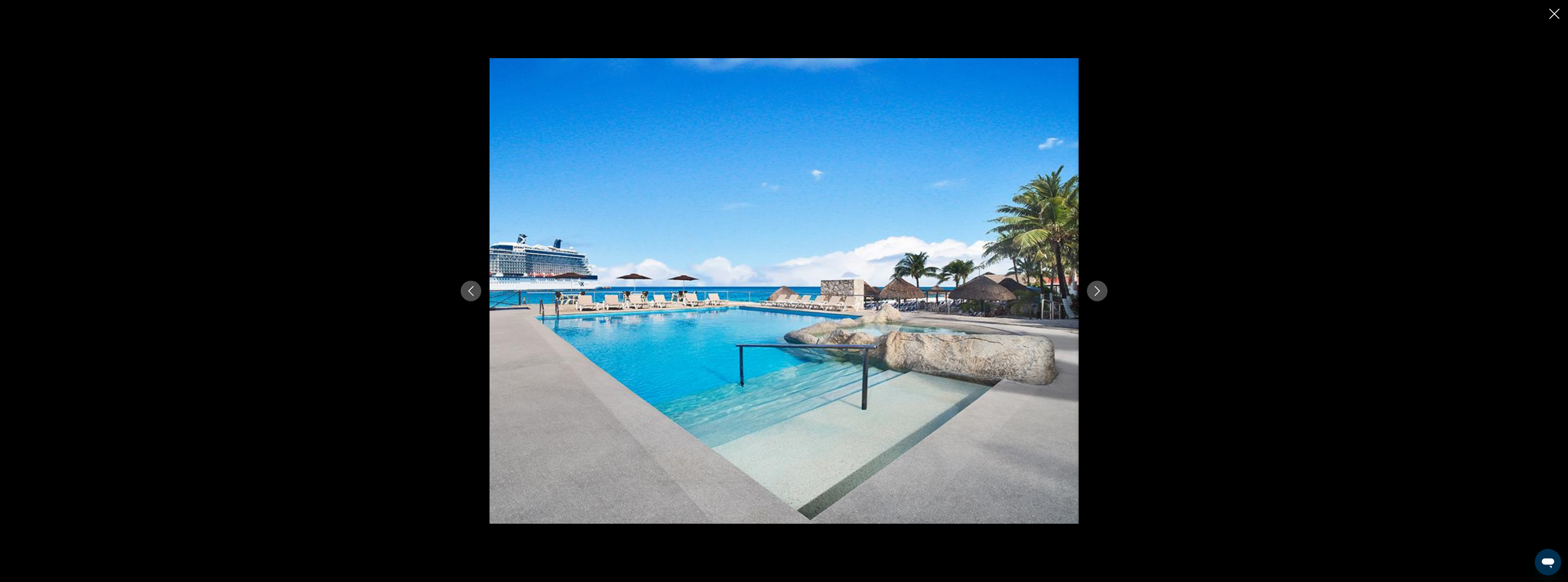
click at [1551, 13] on icon "Close slideshow" at bounding box center [1554, 13] width 10 height 10
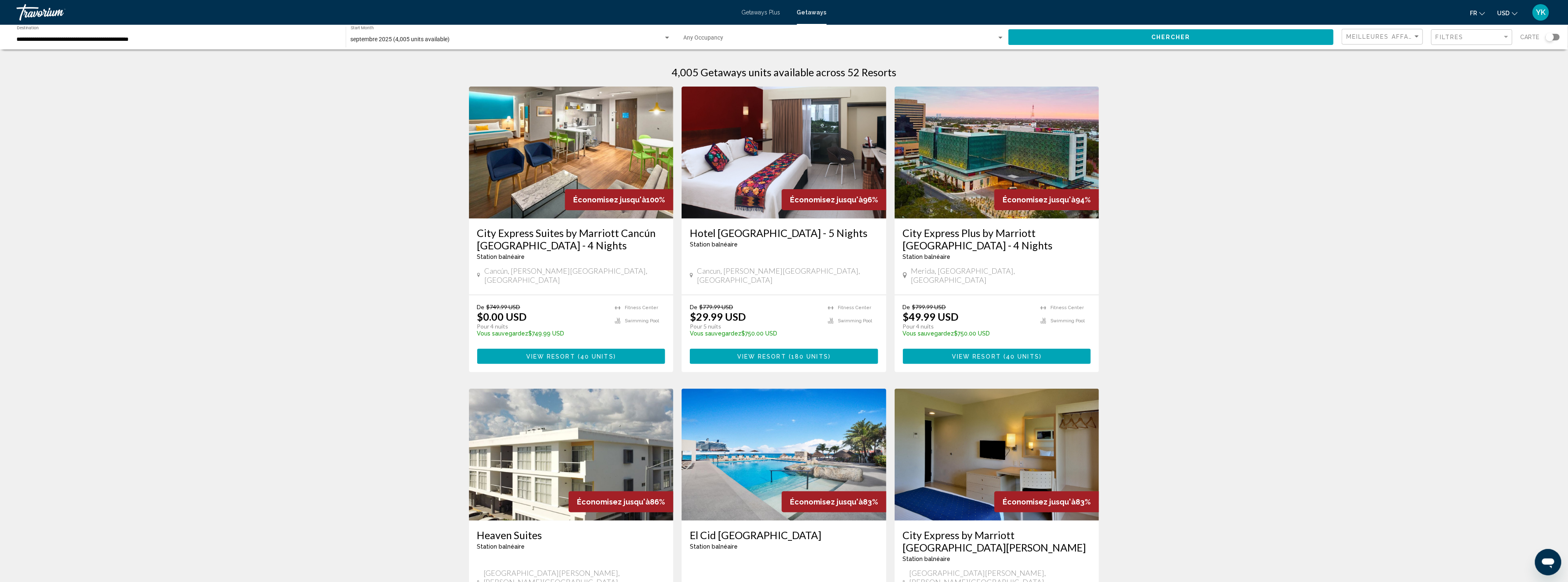
click at [1515, 13] on icon "Change currency" at bounding box center [1514, 13] width 6 height 6
click at [1500, 51] on button "CAD (Can$)" at bounding box center [1490, 54] width 42 height 11
click at [1541, 17] on div "YK" at bounding box center [1540, 12] width 17 height 17
click at [1497, 51] on span "2,588 Travel Points" at bounding box center [1498, 53] width 50 height 6
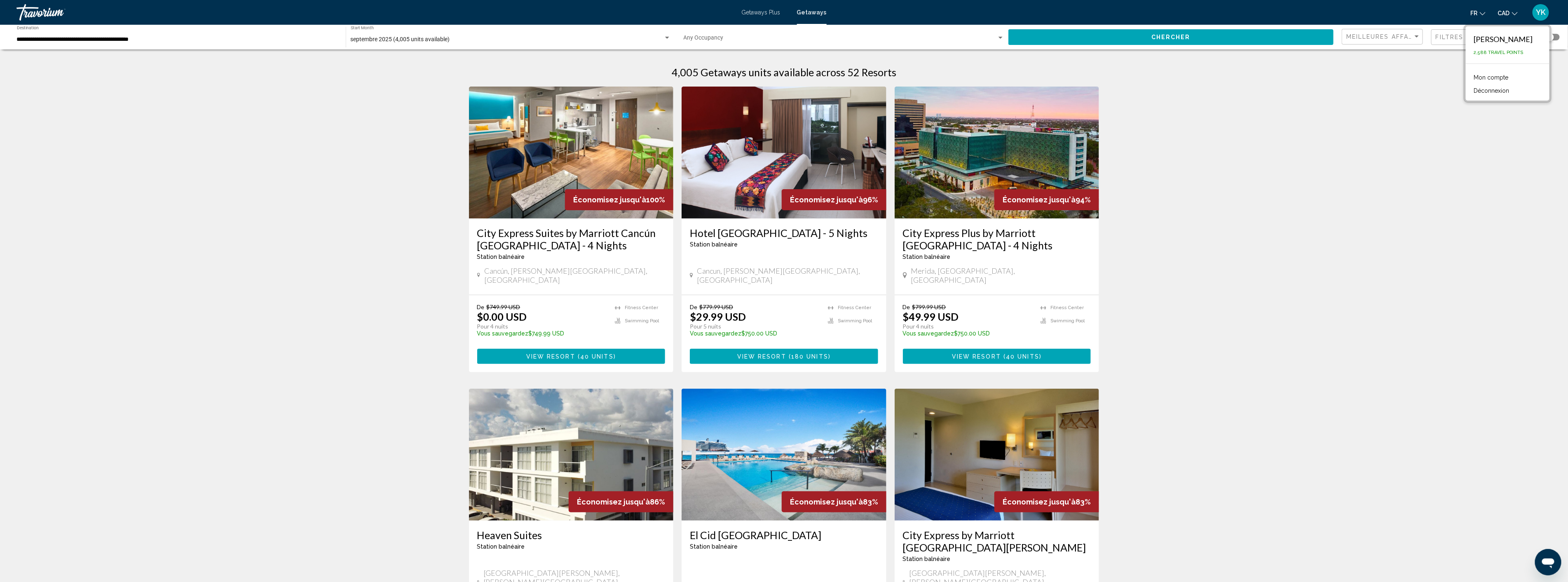
click at [1165, 36] on span "Chercher" at bounding box center [1171, 37] width 39 height 7
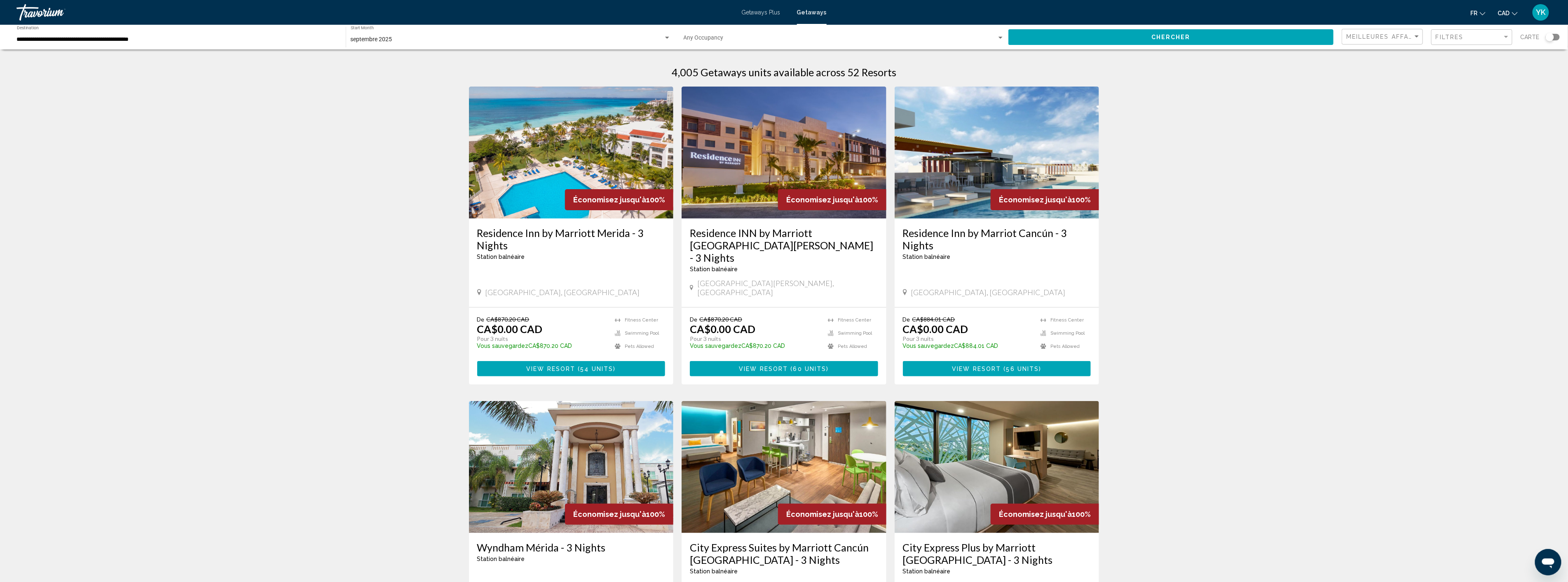
click at [764, 12] on span "Getaways Plus" at bounding box center [760, 12] width 39 height 7
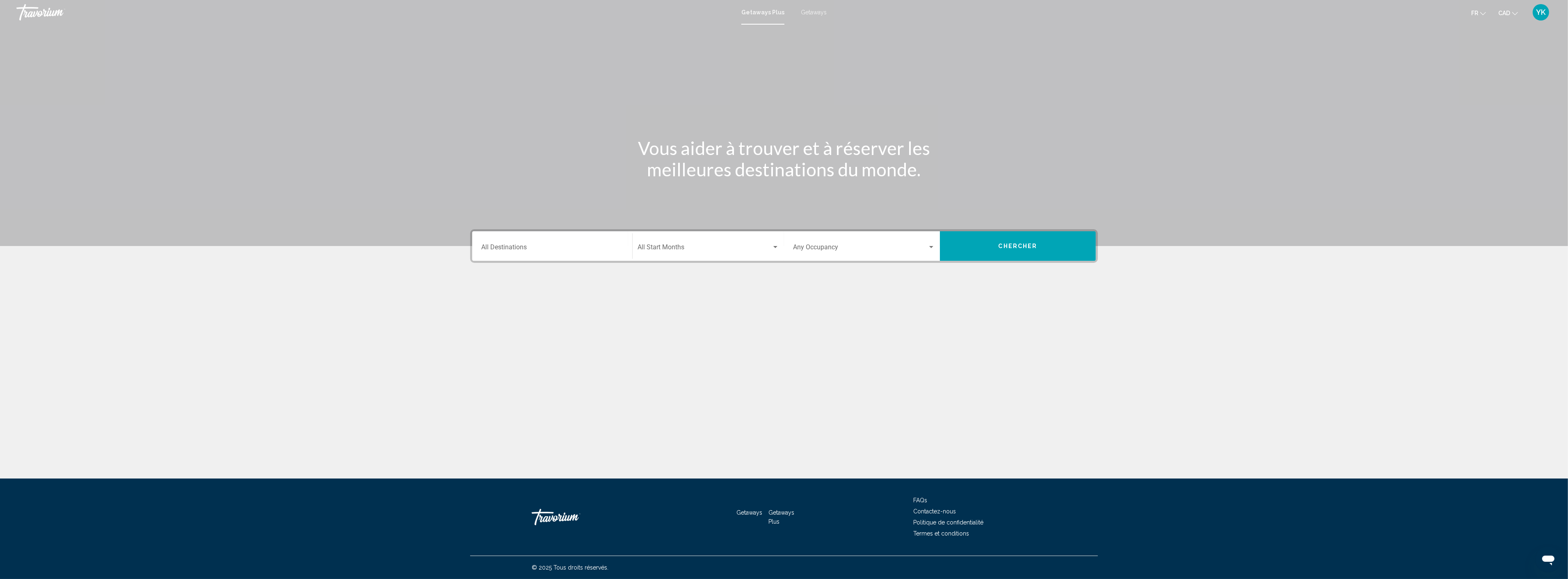
click at [538, 245] on input "Destination All Destinations" at bounding box center [552, 249] width 142 height 7
click at [545, 301] on span "Mexico (2,413 units available)" at bounding box center [539, 304] width 76 height 7
click at [591, 247] on input "**********" at bounding box center [552, 249] width 142 height 7
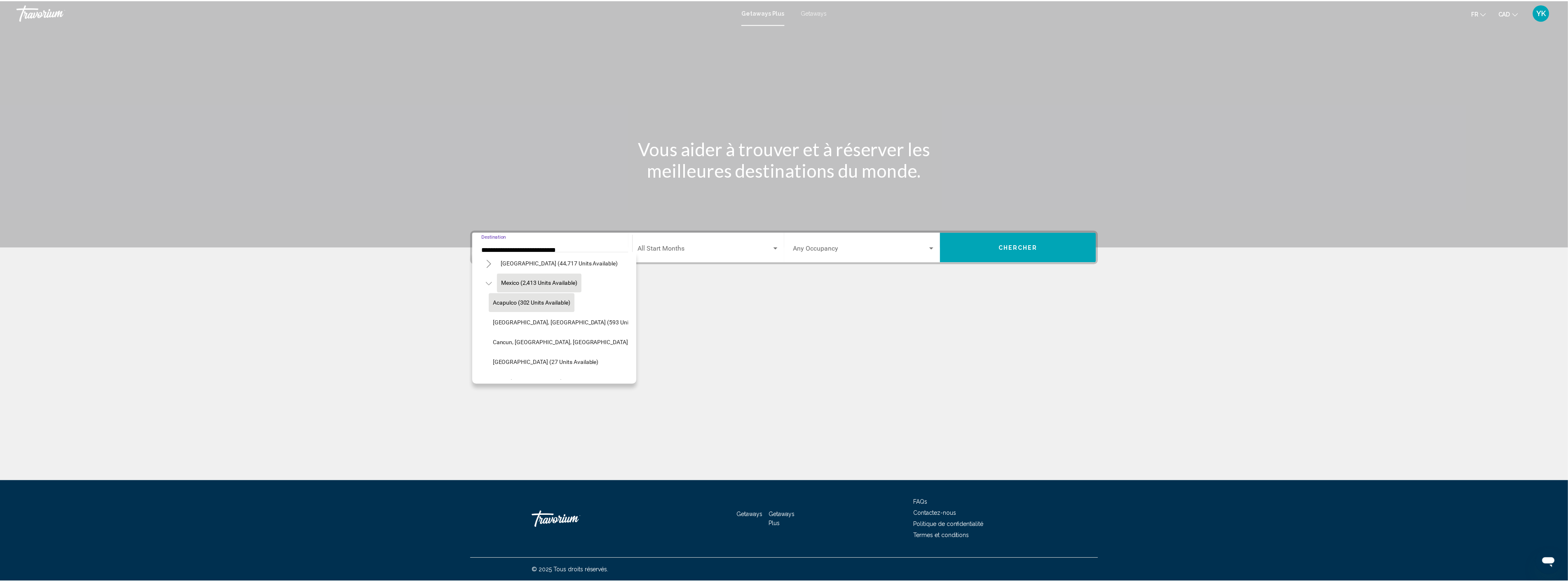
scroll to position [46, 0]
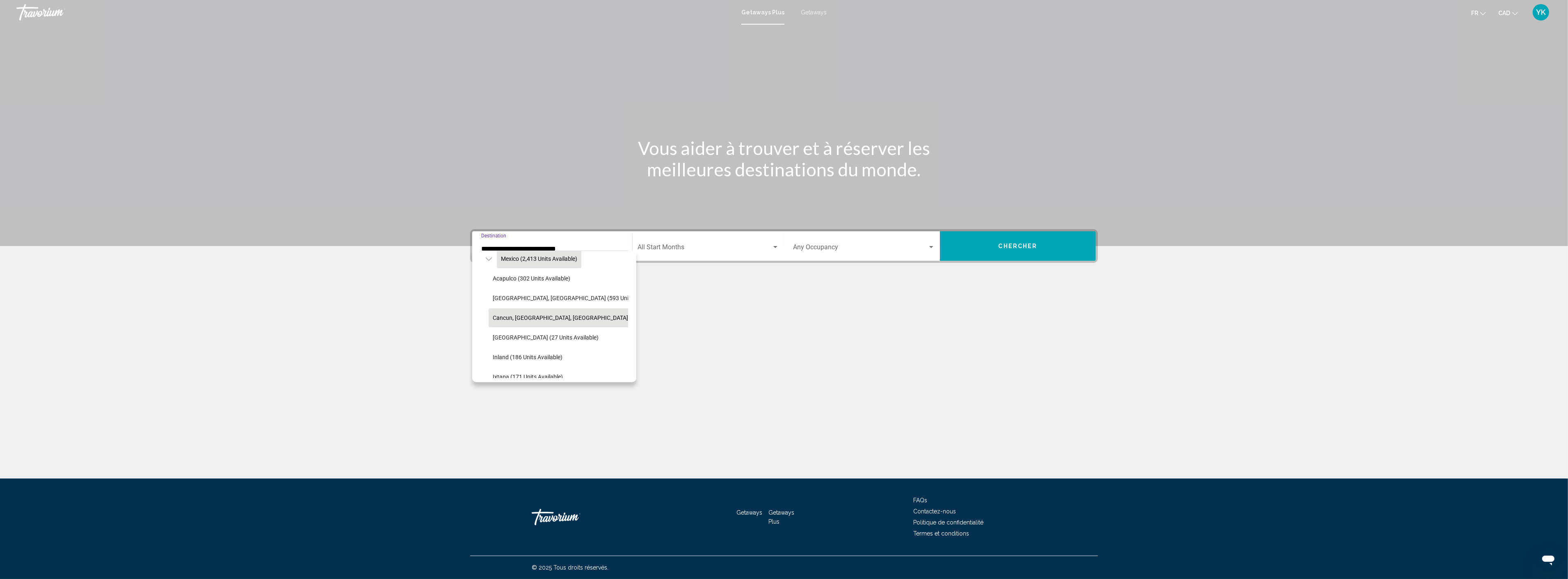
click at [542, 317] on span "Cancun, [GEOGRAPHIC_DATA], [GEOGRAPHIC_DATA] (350 units available)" at bounding box center [587, 317] width 189 height 7
type input "**********"
click at [691, 252] on div "Start Month All Start Months" at bounding box center [708, 246] width 142 height 26
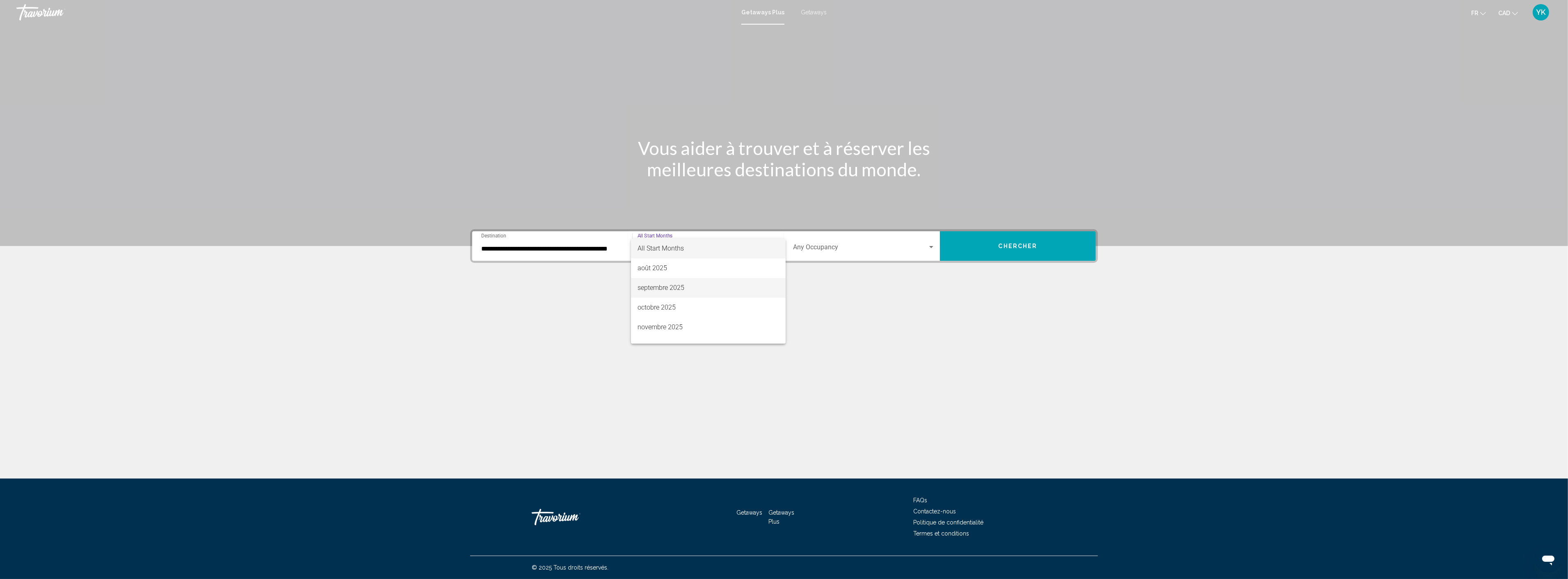
click at [665, 290] on span "septembre 2025" at bounding box center [708, 288] width 142 height 19
click at [1012, 243] on span "Chercher" at bounding box center [1018, 246] width 39 height 7
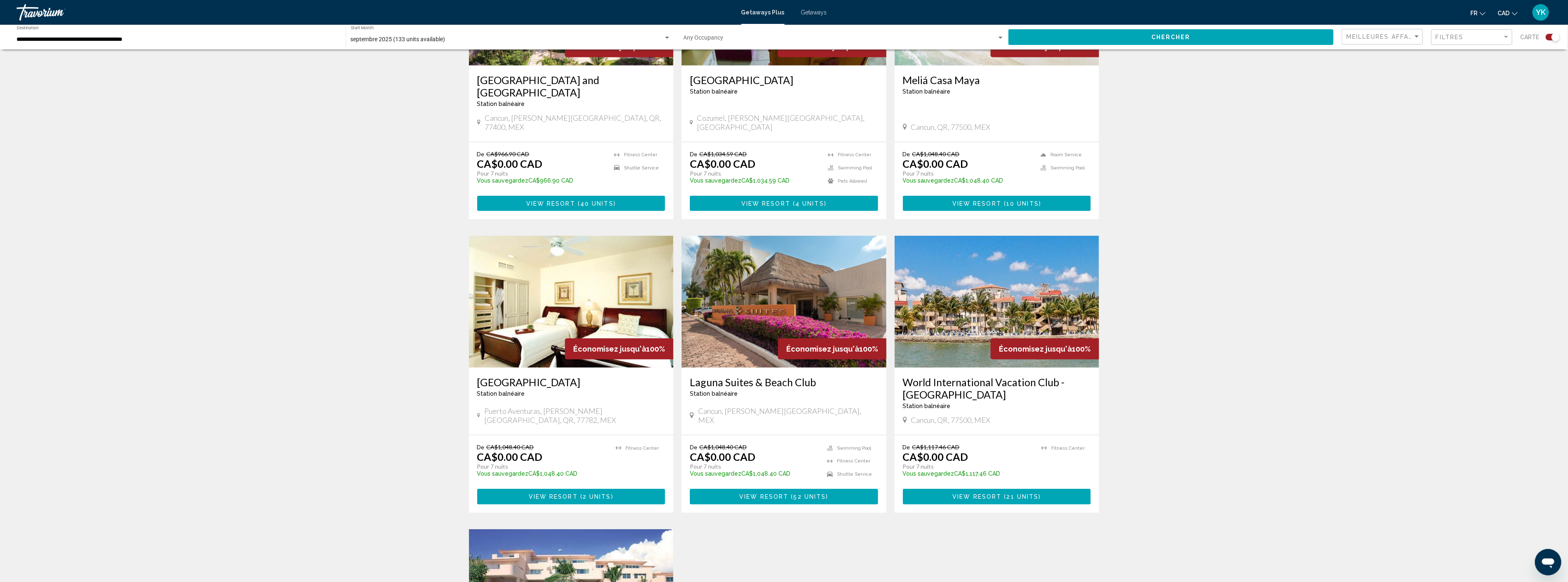
scroll to position [366, 0]
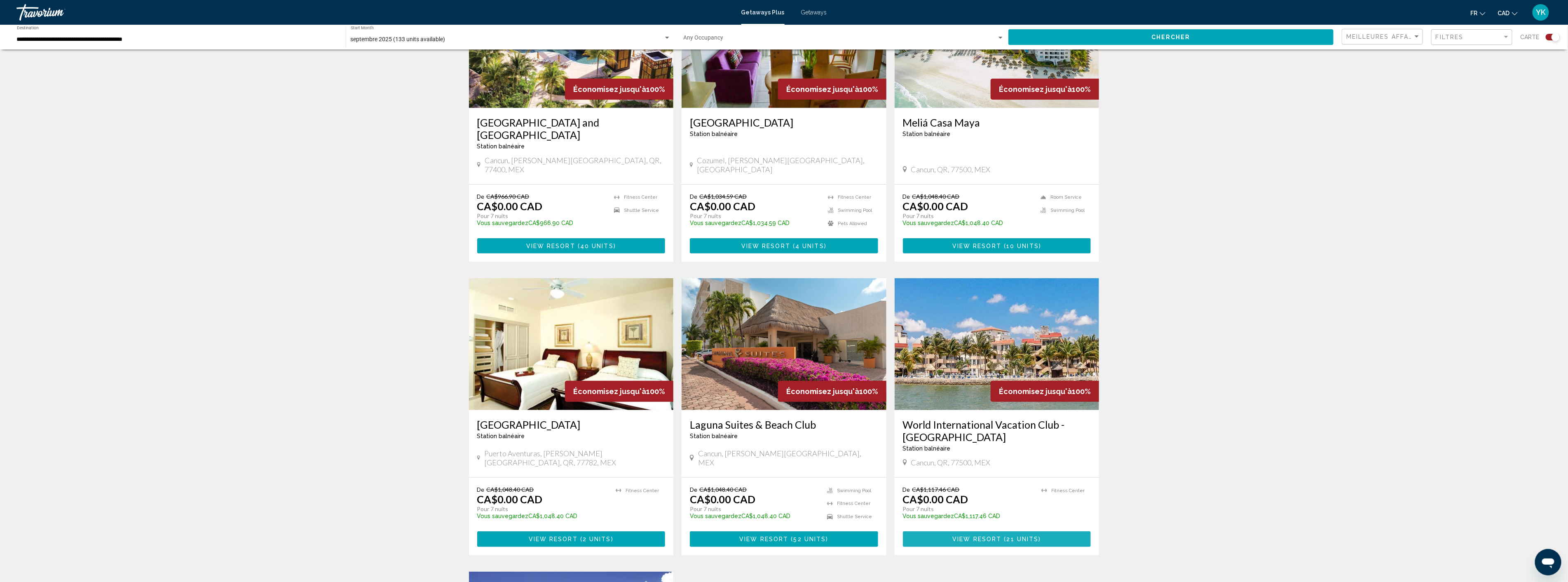
click at [988, 536] on span "View Resort" at bounding box center [977, 539] width 49 height 7
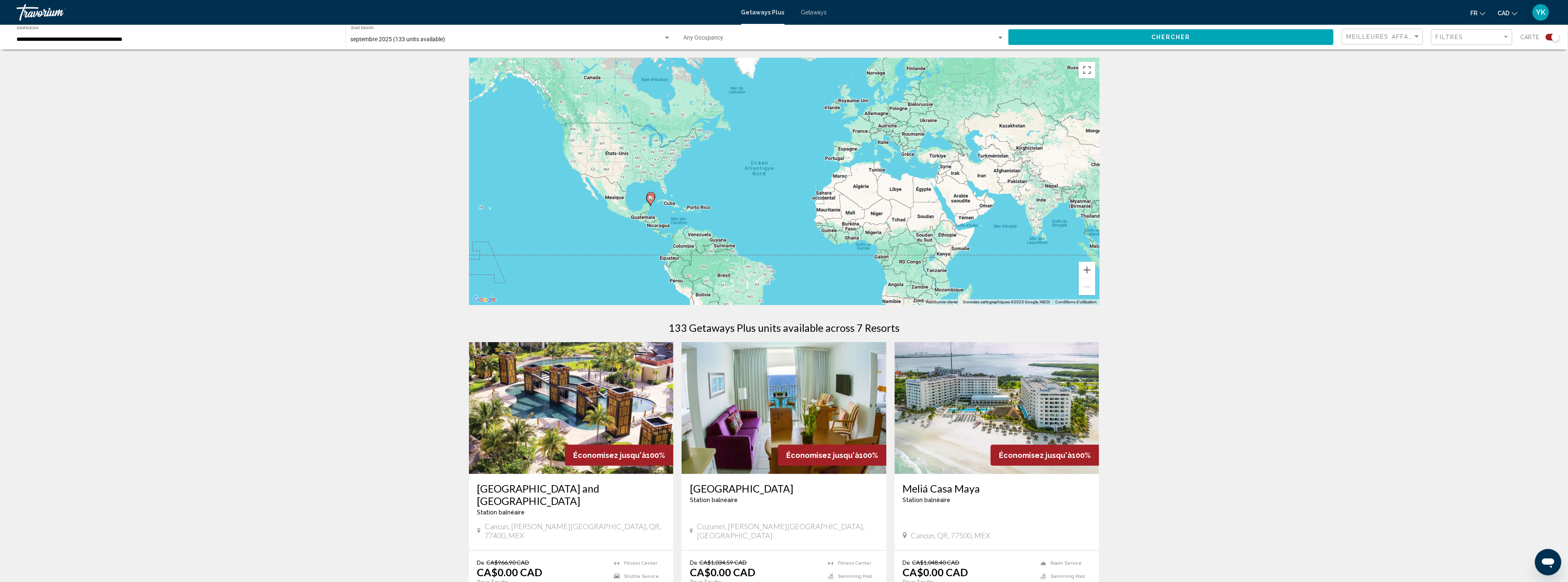
click at [1004, 441] on img "Main content" at bounding box center [996, 408] width 205 height 132
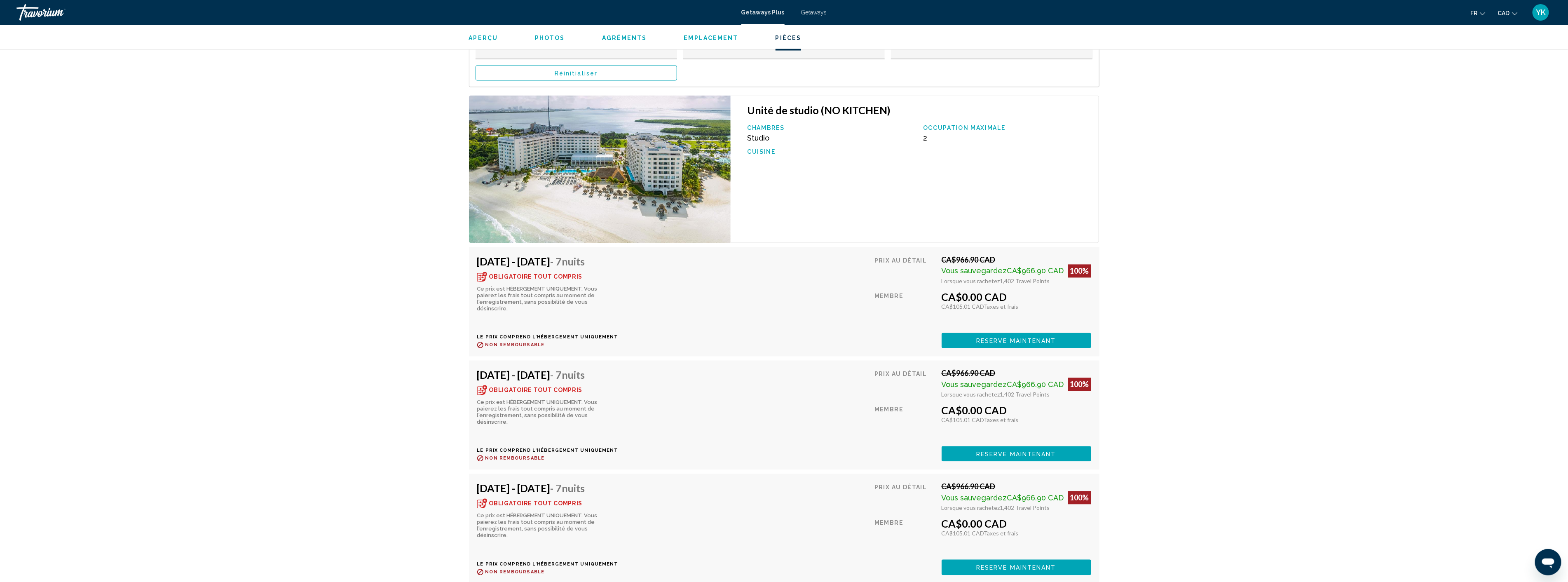
scroll to position [1419, 0]
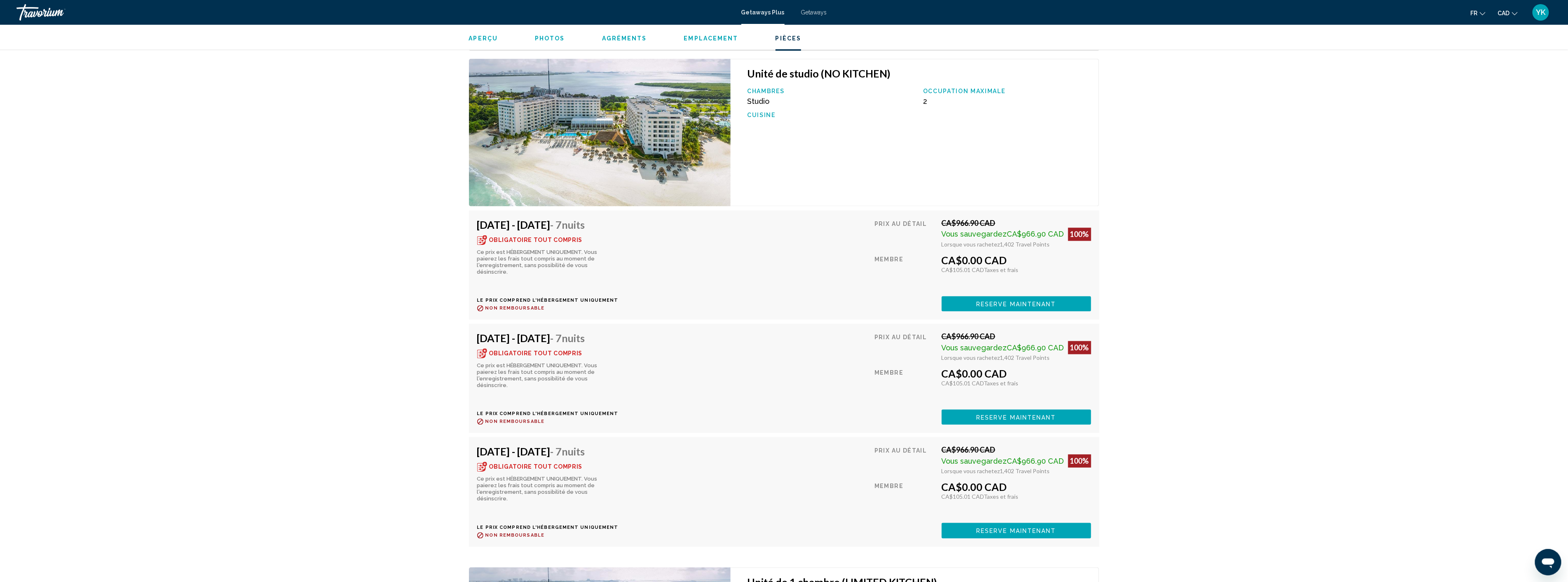
click at [570, 270] on div "[DATE] - [DATE] - 7 nuits Obligatoire tout compris Ce prix est HÉBERGEMENT UNIQ…" at bounding box center [550, 265] width 146 height 93
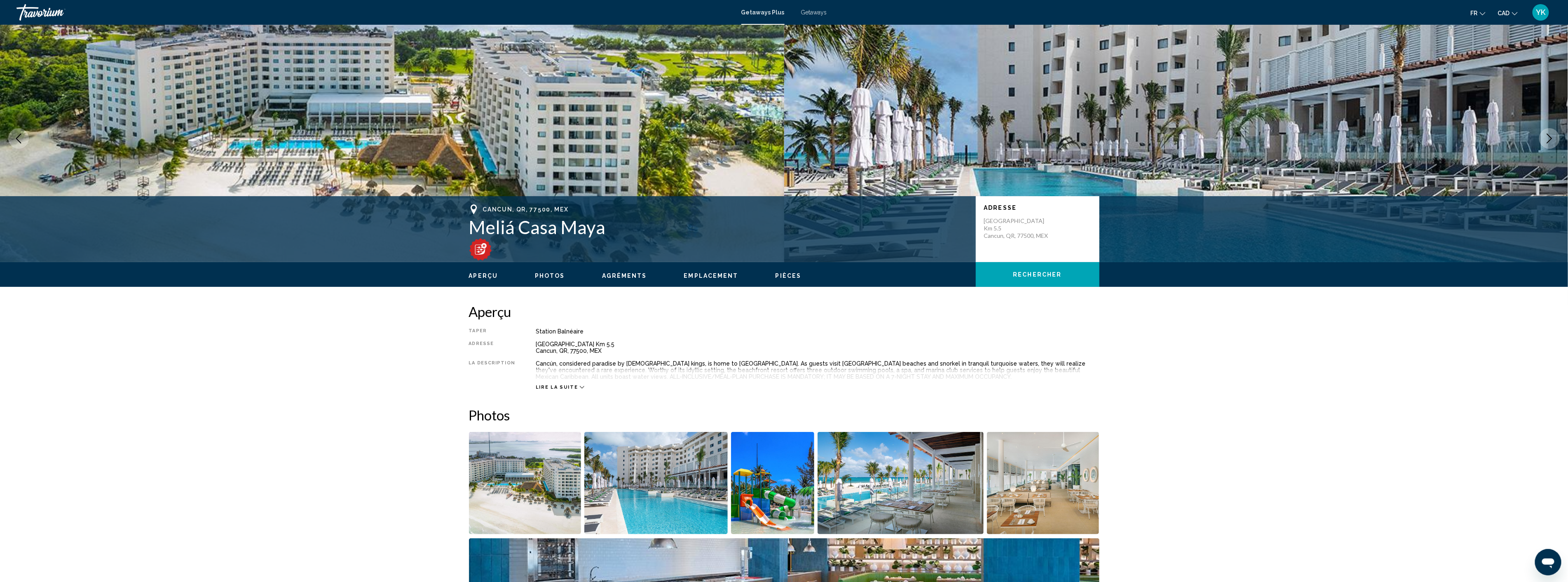
scroll to position [0, 0]
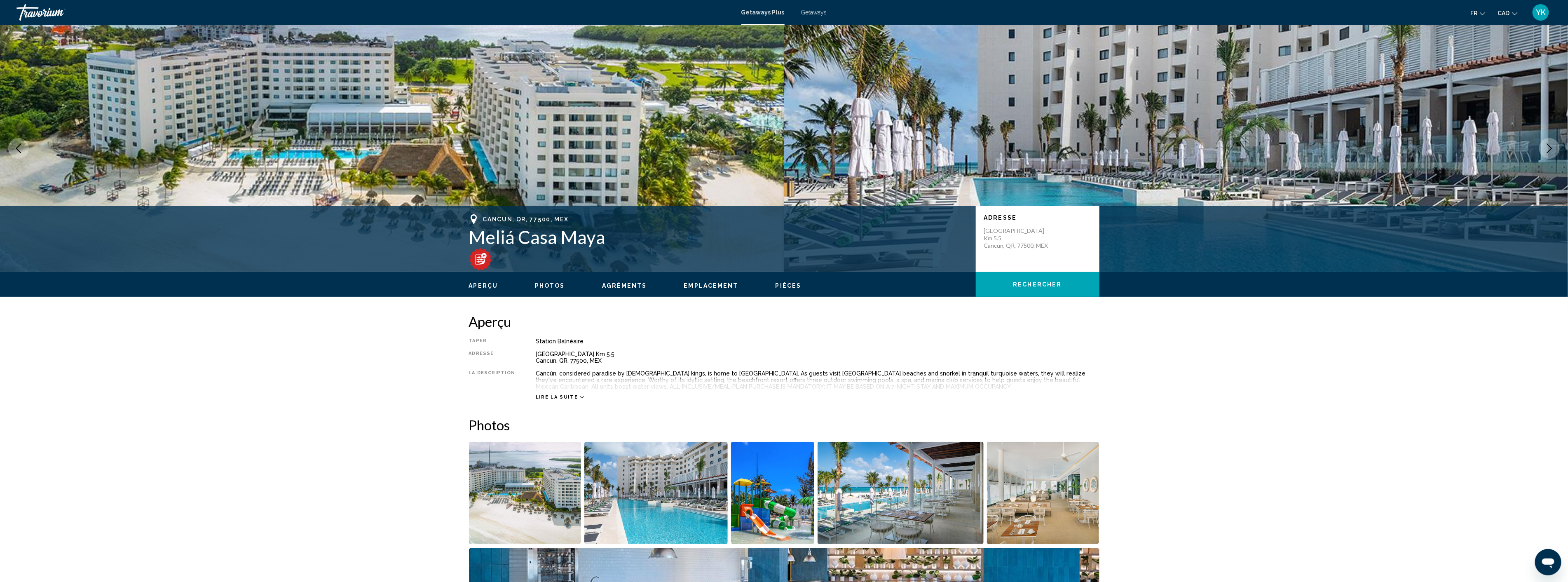
click at [483, 257] on img "Main content" at bounding box center [480, 259] width 23 height 23
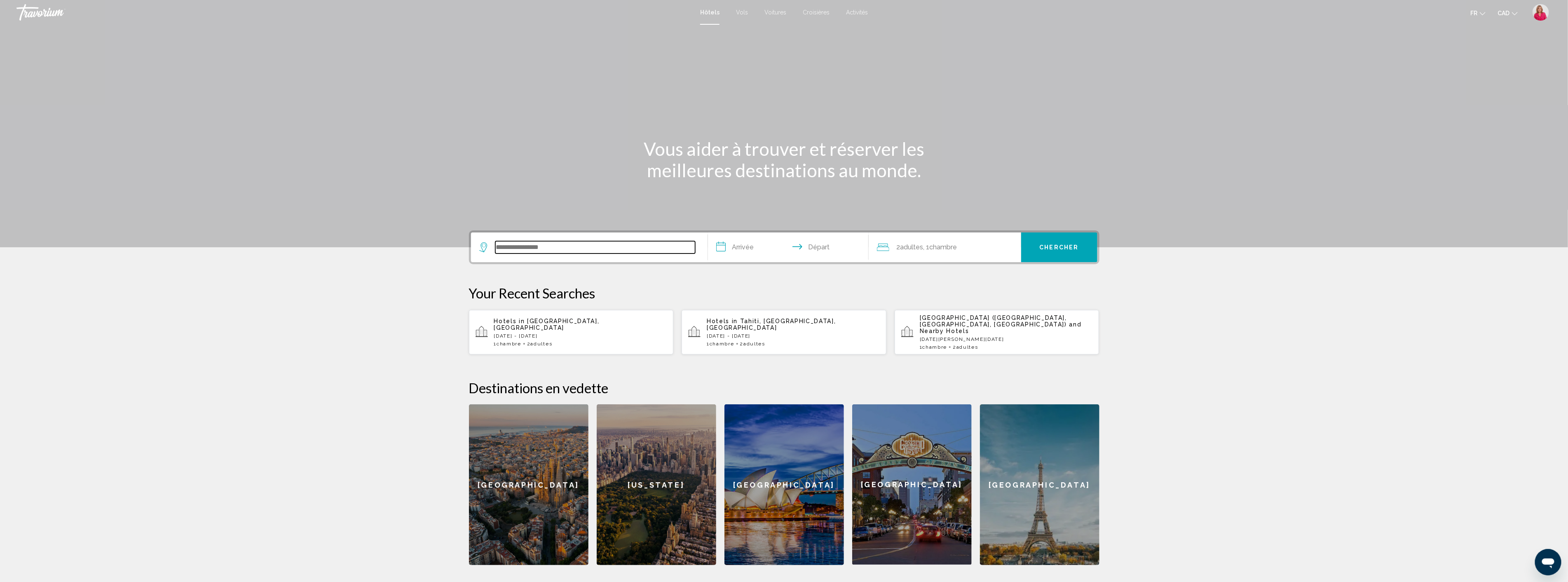
click at [542, 248] on input "Search widget" at bounding box center [595, 247] width 200 height 12
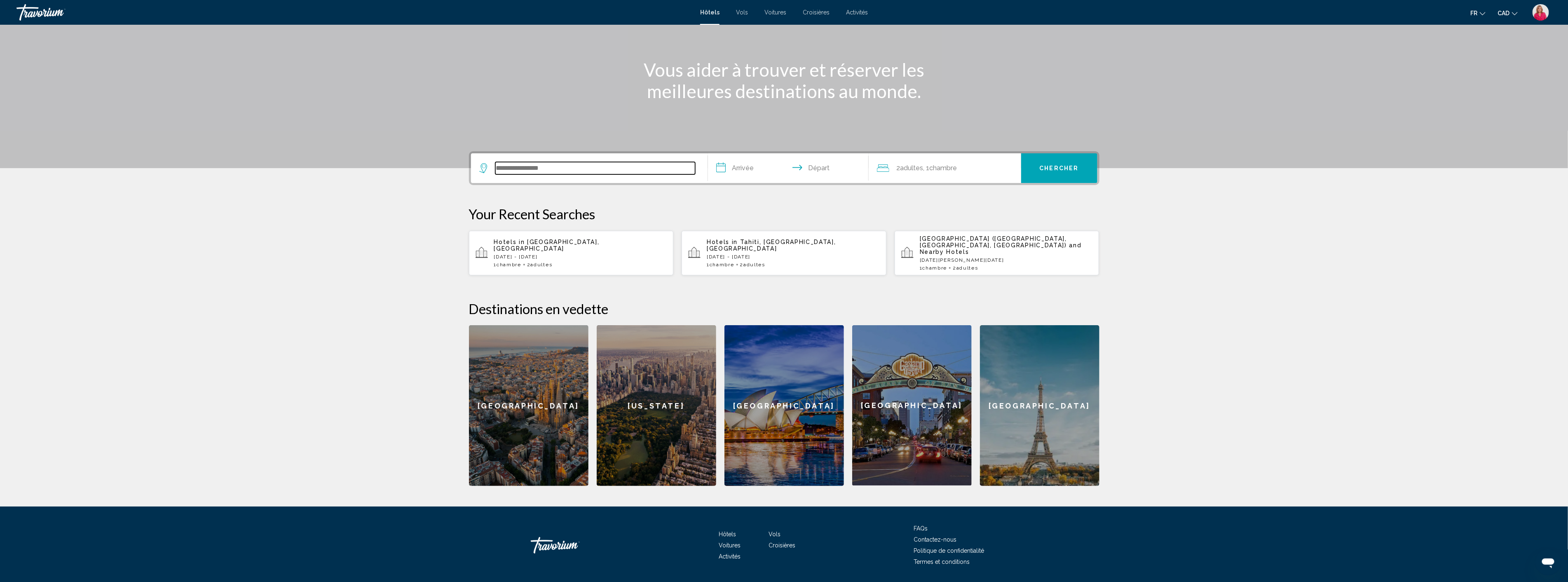
scroll to position [97, 0]
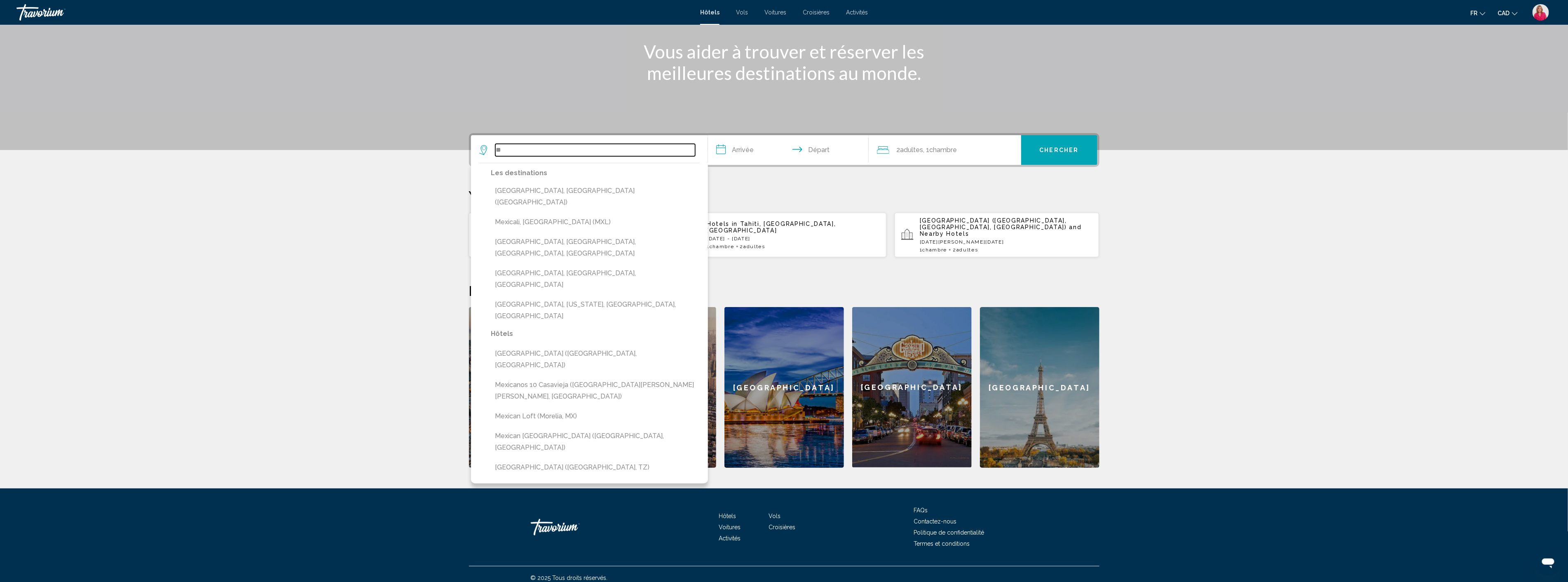
type input "*"
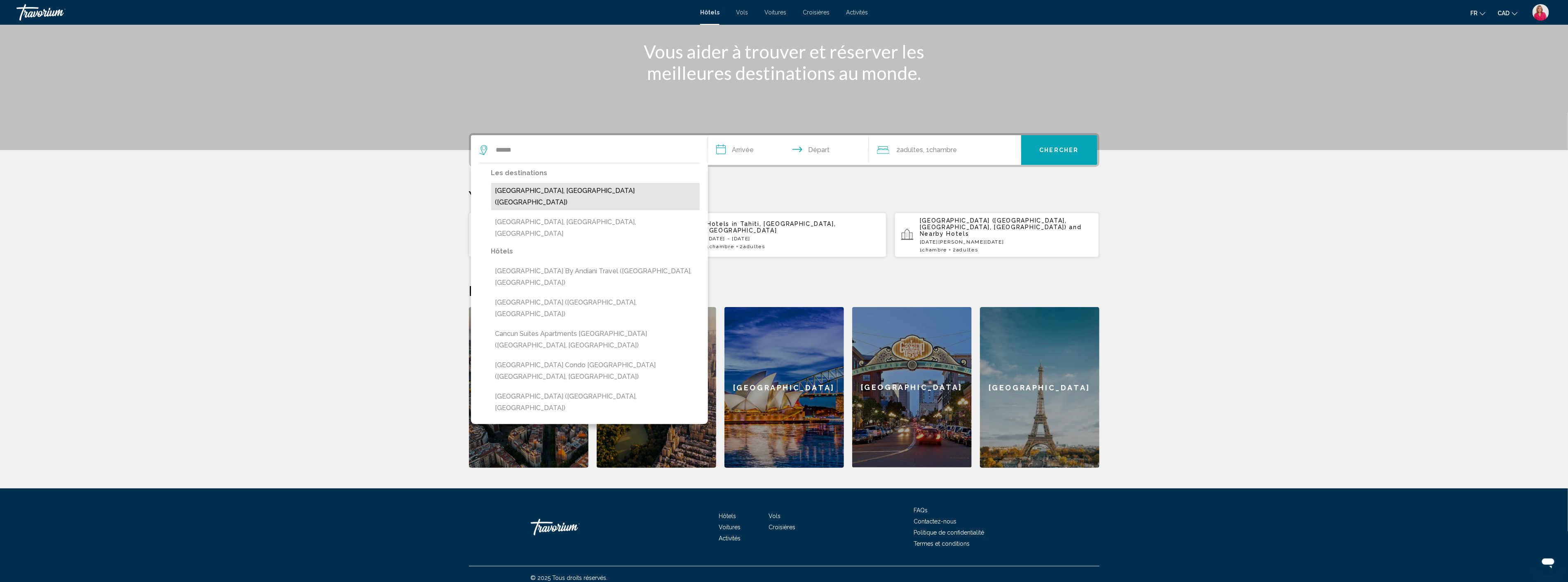
click at [536, 190] on button "Cancun, Mexico (CUN)" at bounding box center [595, 196] width 208 height 27
type input "**********"
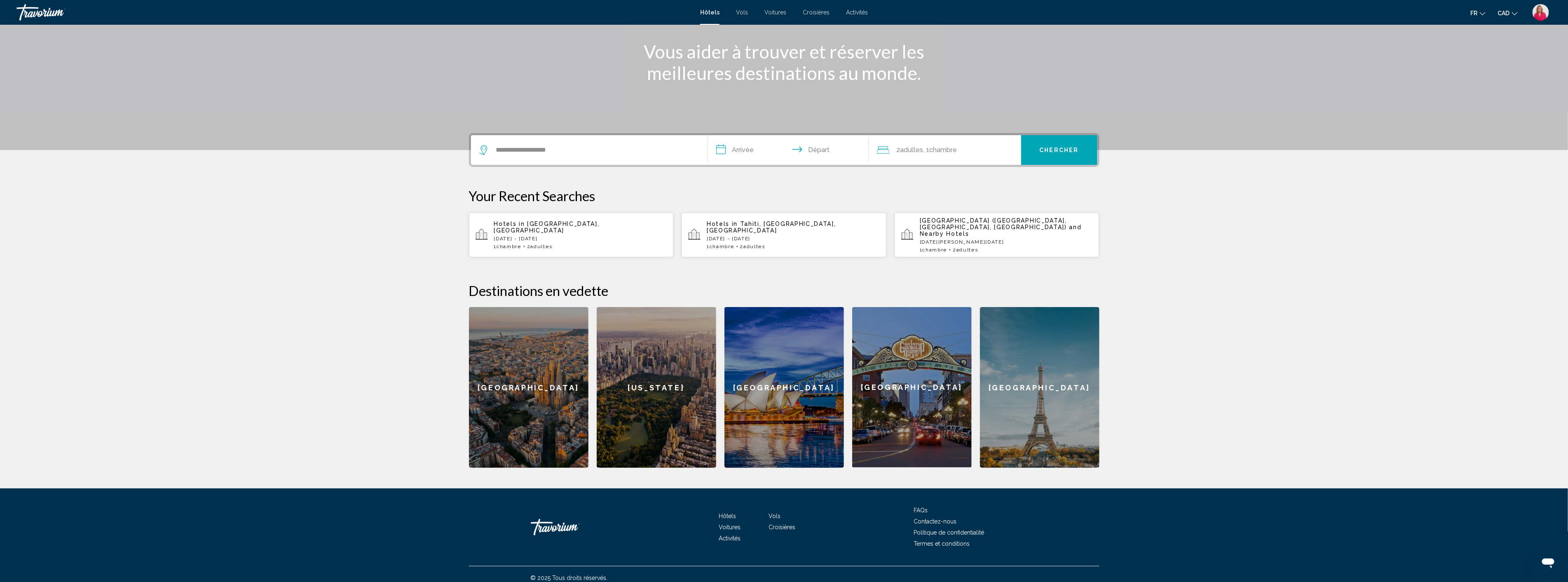
click at [742, 149] on input "**********" at bounding box center [790, 151] width 164 height 32
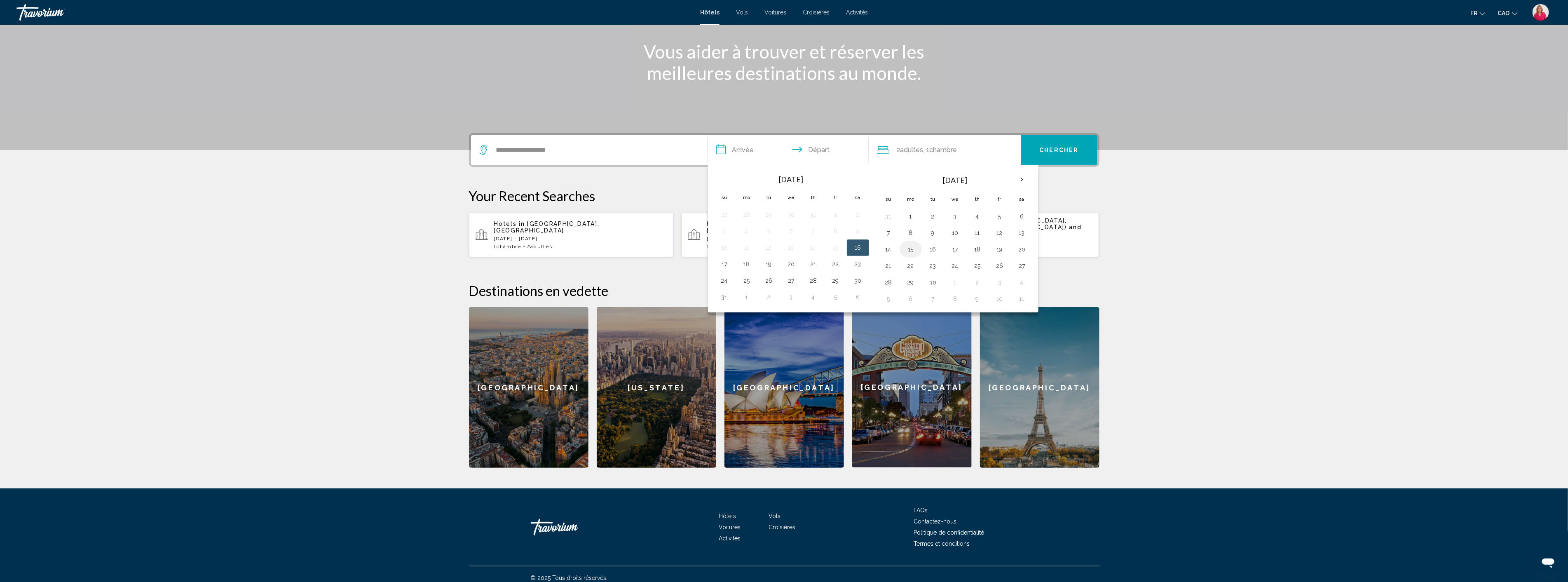
click at [910, 249] on button "15" at bounding box center [911, 249] width 13 height 12
click at [892, 266] on button "21" at bounding box center [888, 265] width 13 height 12
type input "**********"
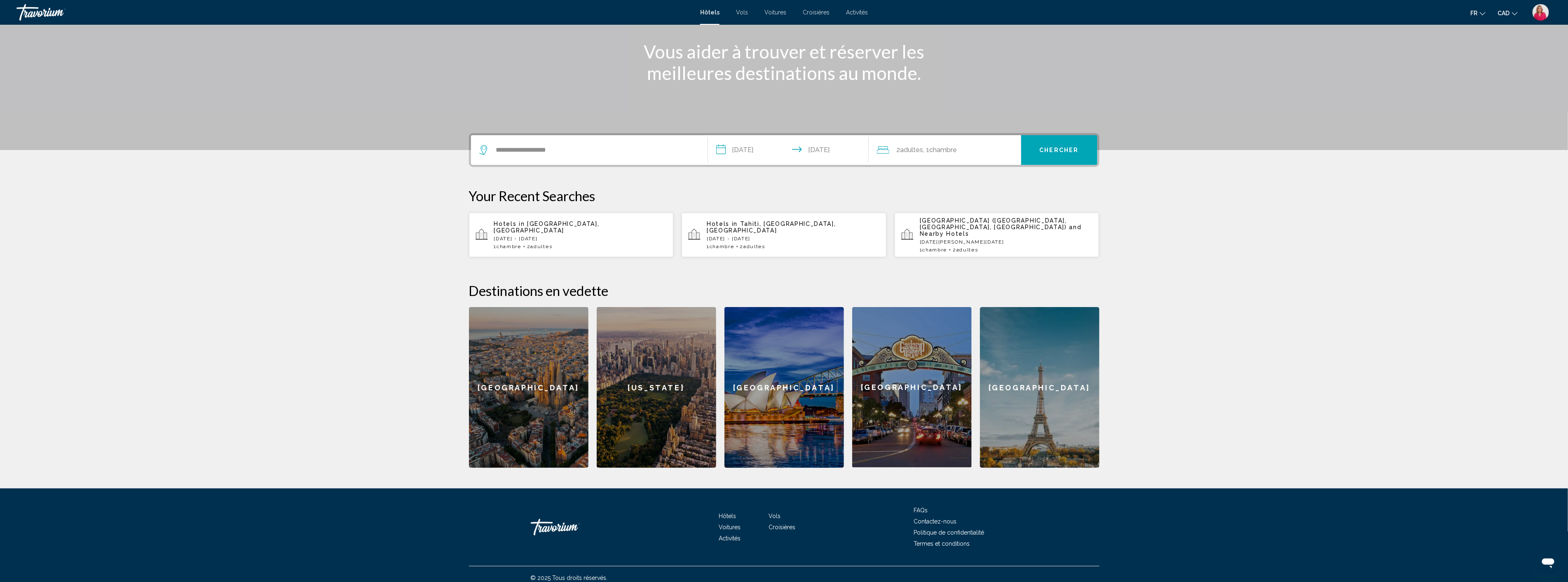
click at [1055, 147] on span "Chercher" at bounding box center [1059, 150] width 39 height 7
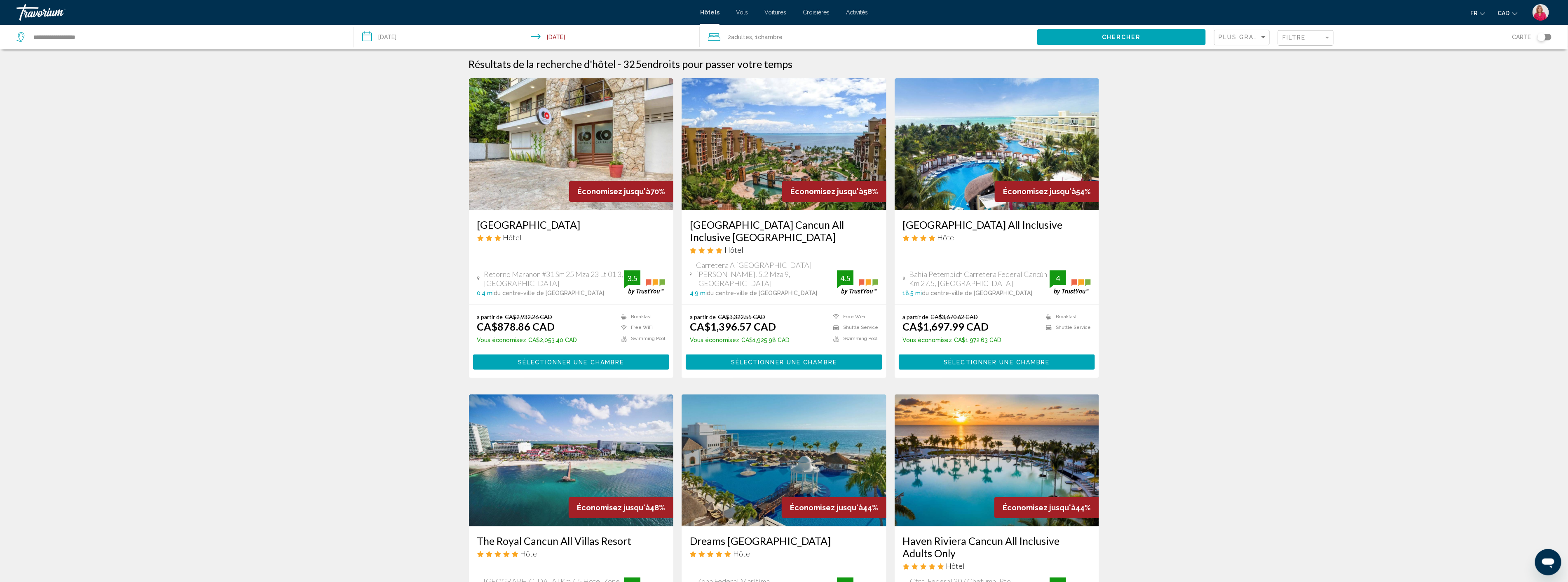
click at [713, 234] on h3 "Villa del Palmar Cancun All Inclusive Beach Resort & Spa" at bounding box center [784, 230] width 188 height 24
